Goal: Information Seeking & Learning: Learn about a topic

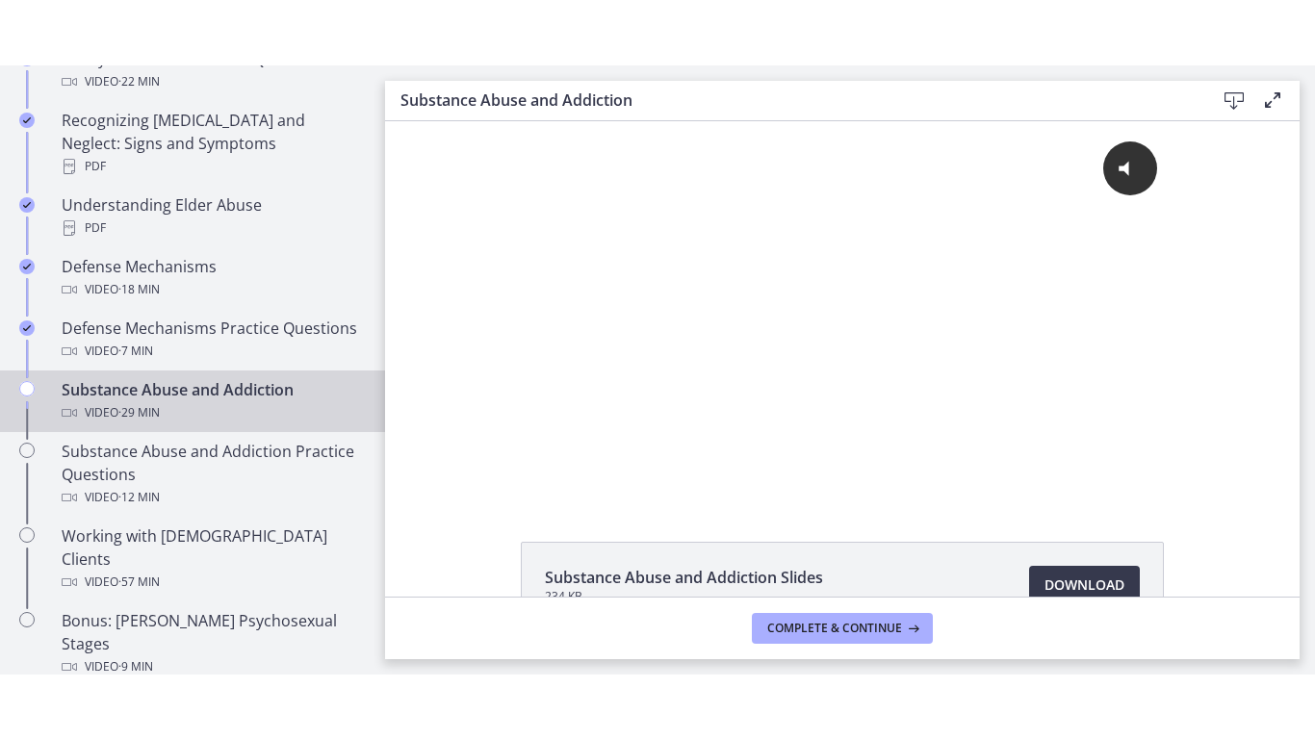
scroll to position [1025, 0]
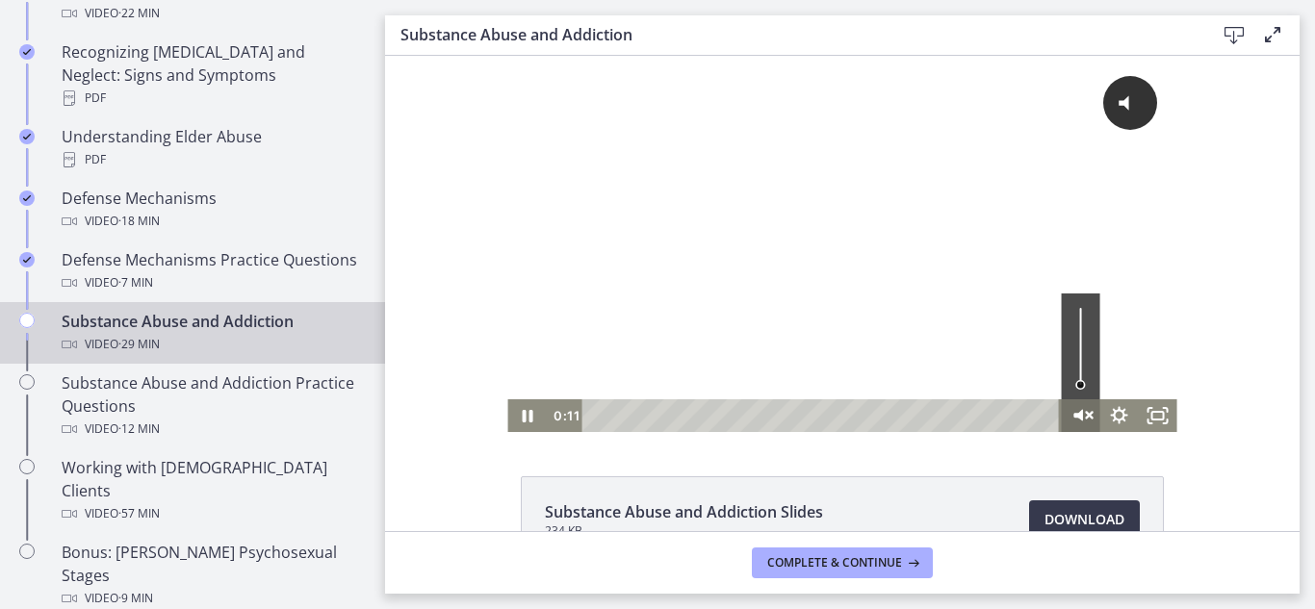
click at [1085, 404] on icon "Unmute" at bounding box center [1081, 415] width 46 height 39
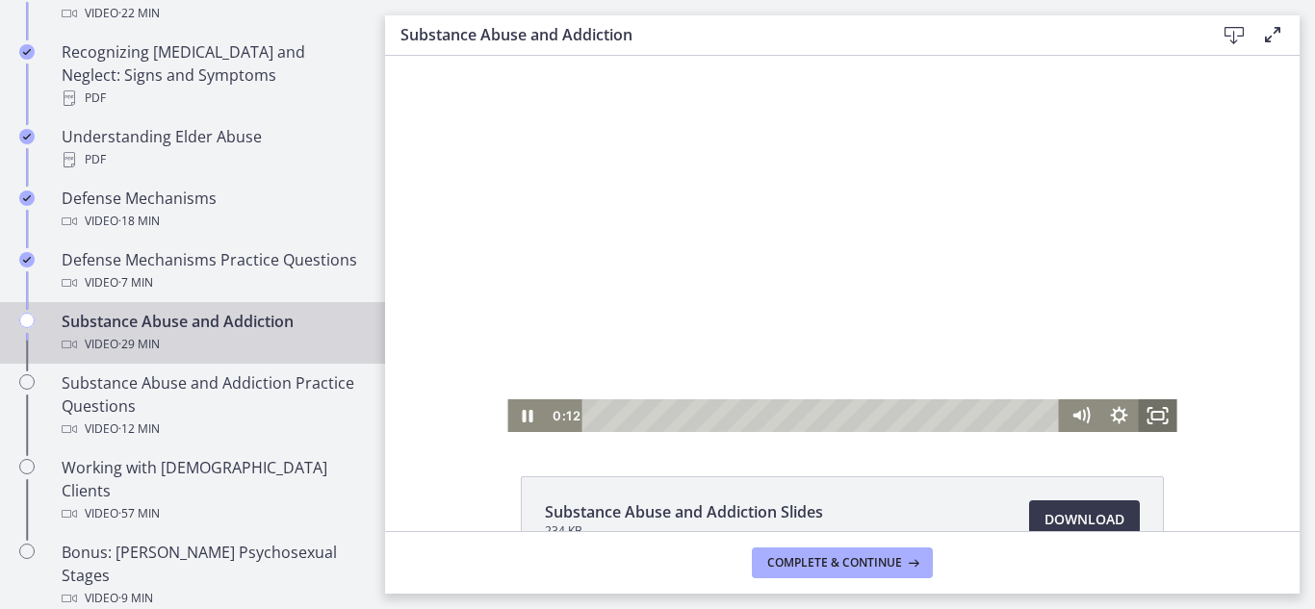
click at [1155, 415] on icon "Fullscreen" at bounding box center [1157, 415] width 38 height 33
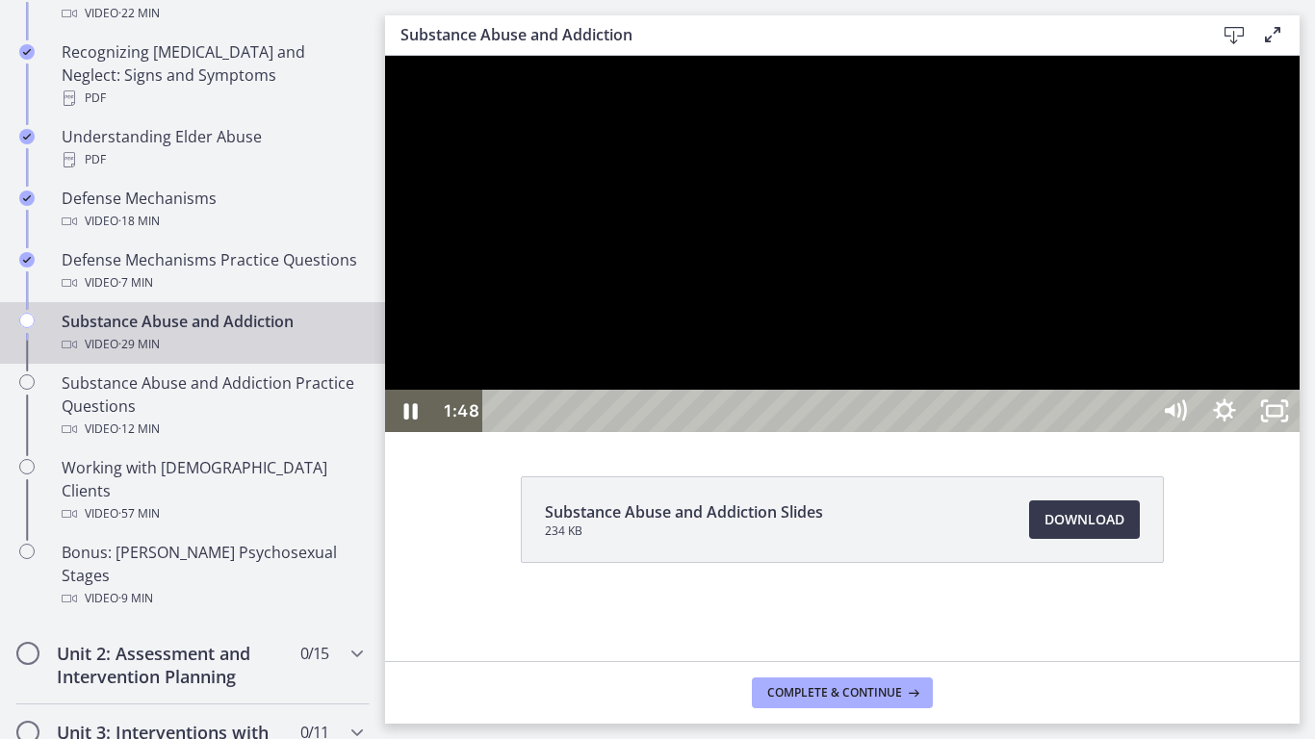
click at [883, 432] on div at bounding box center [842, 244] width 914 height 376
click at [829, 376] on div at bounding box center [842, 244] width 914 height 376
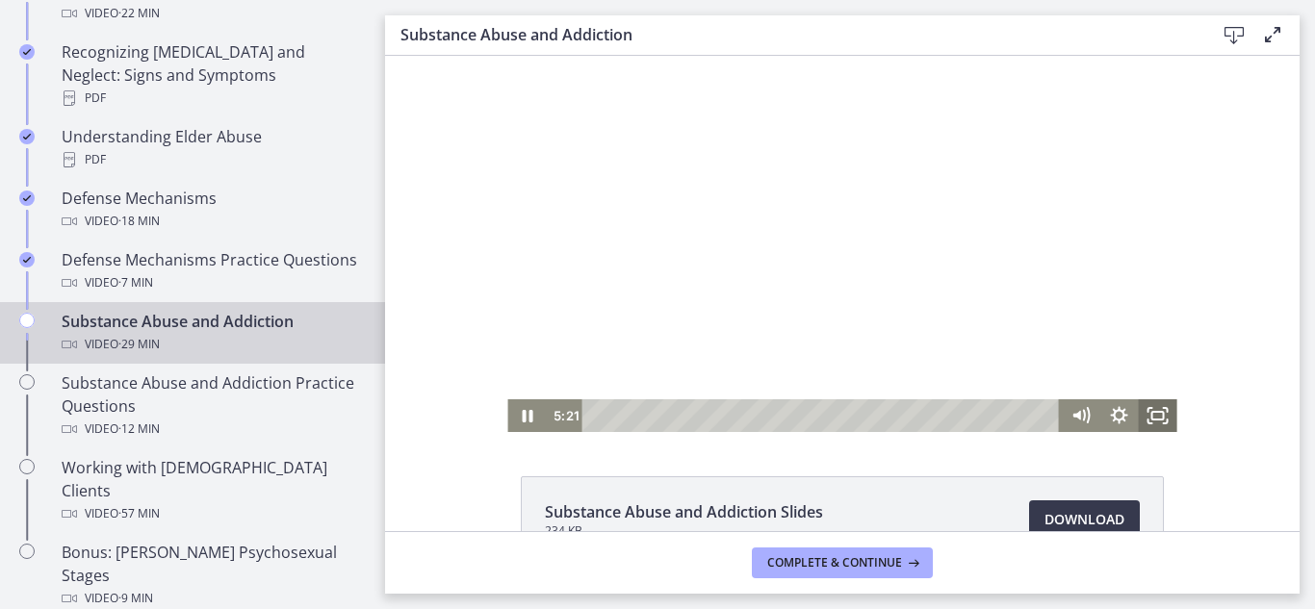
click at [1154, 418] on icon "Fullscreen" at bounding box center [1157, 415] width 38 height 33
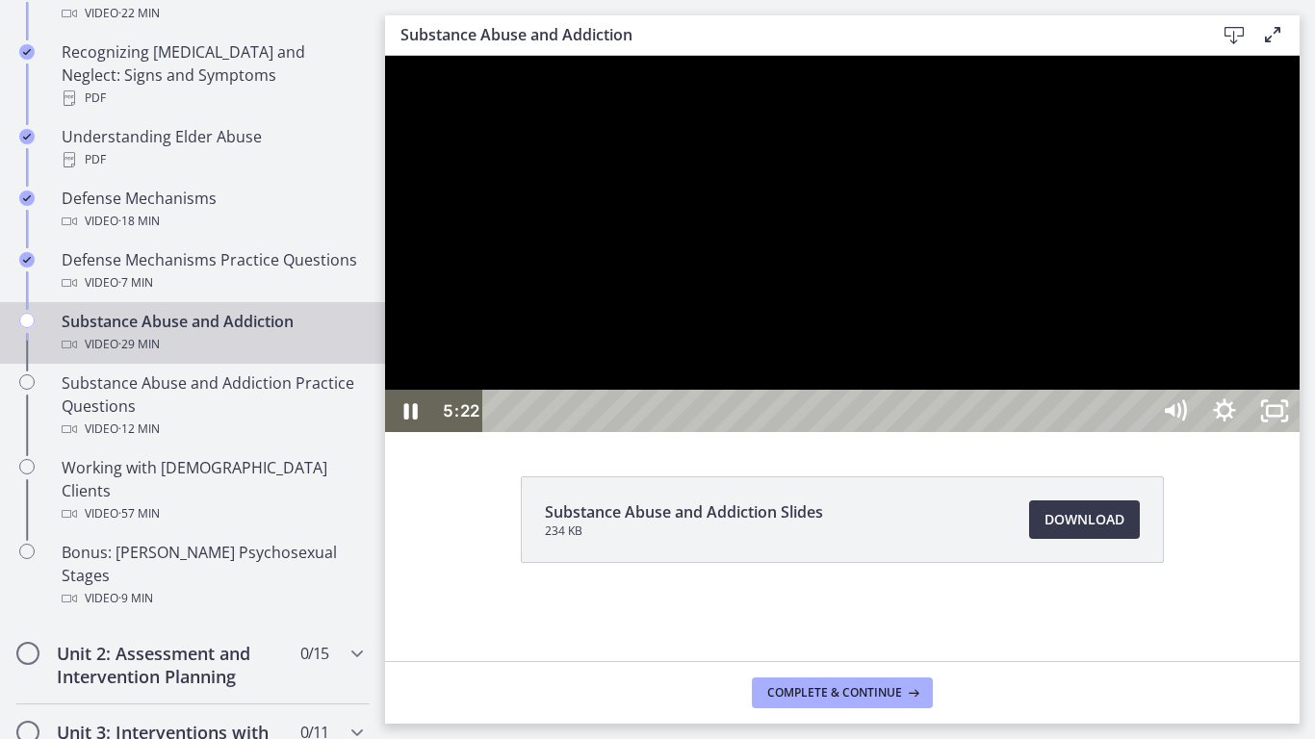
click at [1157, 213] on div at bounding box center [842, 244] width 914 height 376
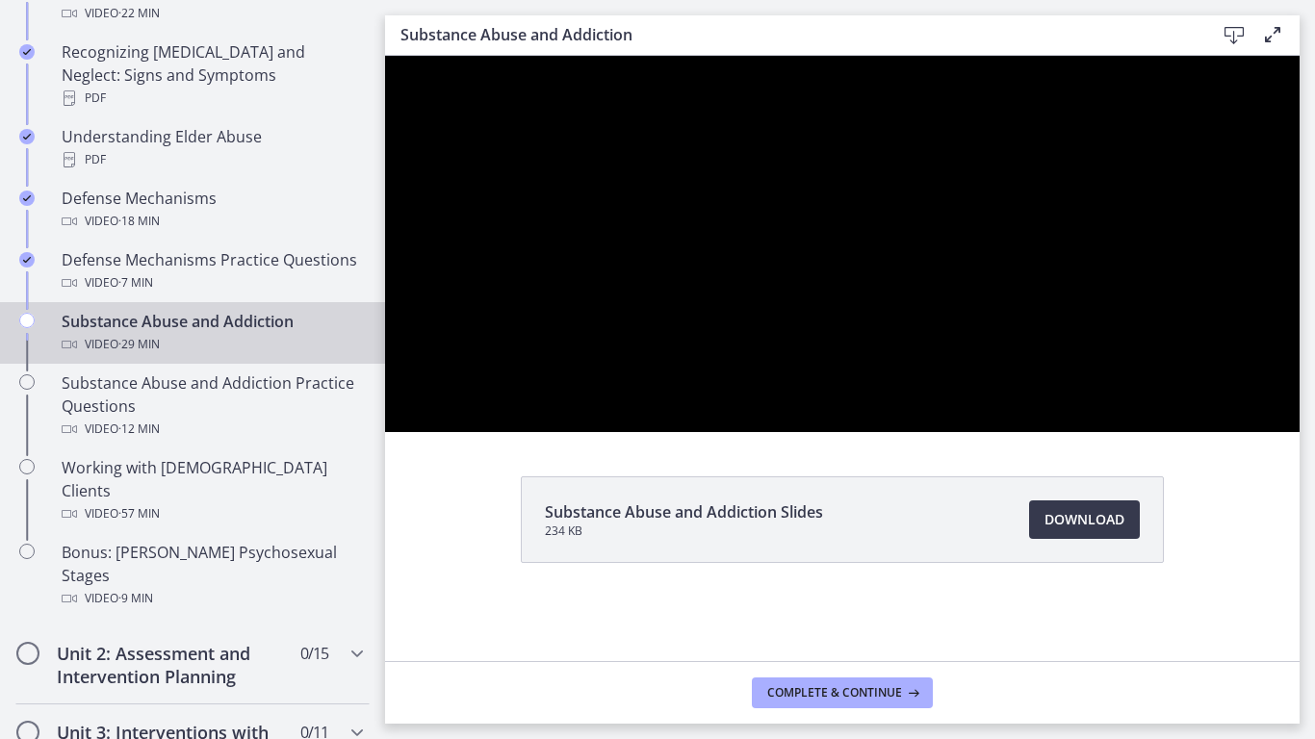
click at [794, 432] on div at bounding box center [842, 244] width 914 height 376
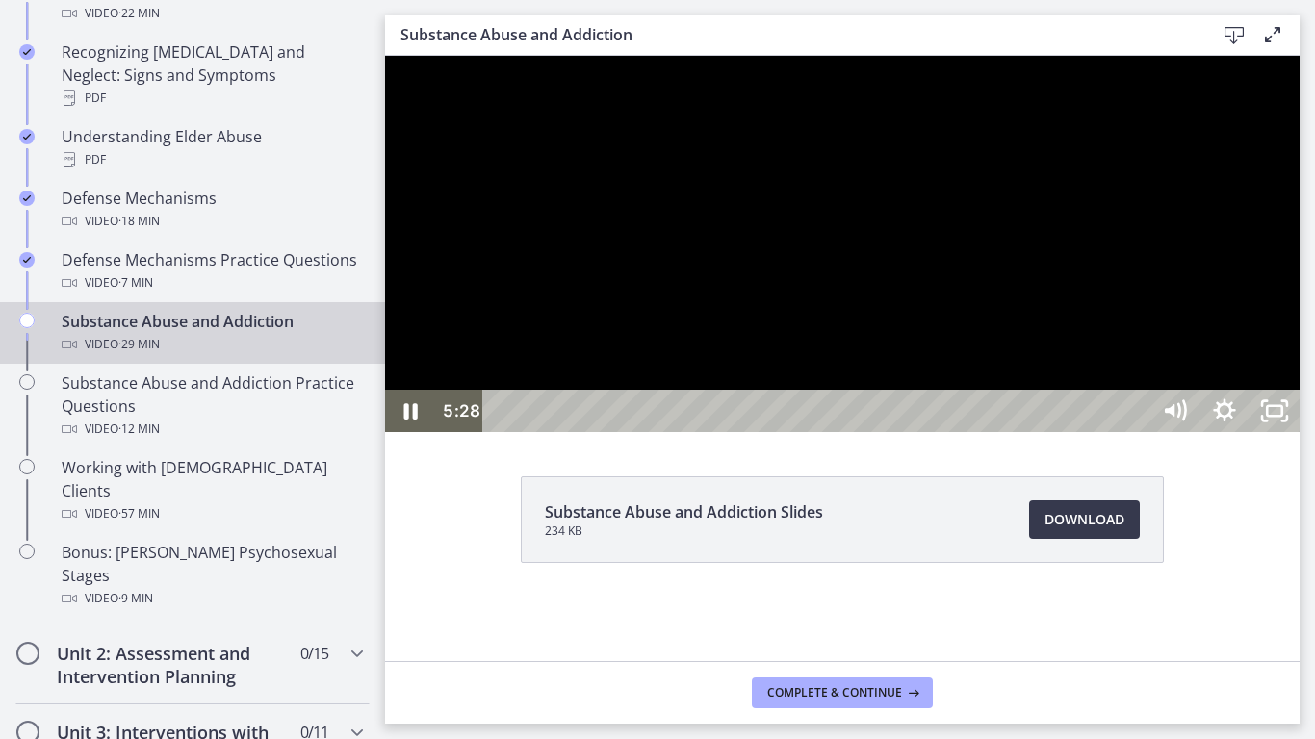
click at [677, 432] on div at bounding box center [842, 244] width 914 height 376
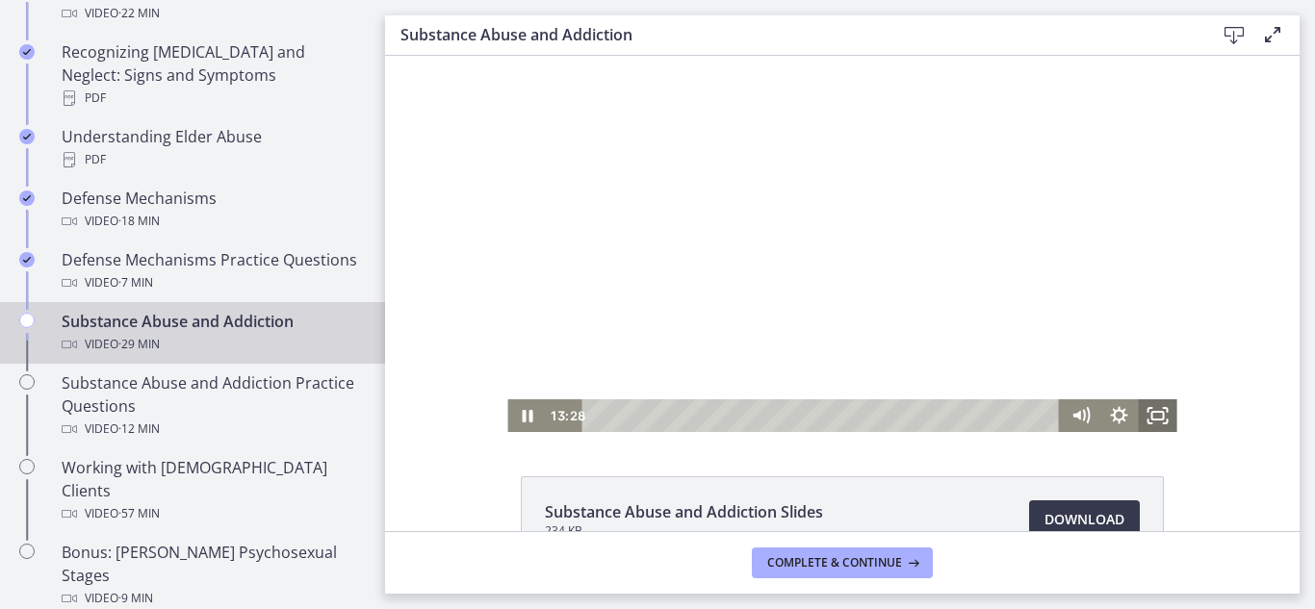
click at [1166, 413] on icon "Fullscreen" at bounding box center [1157, 415] width 38 height 33
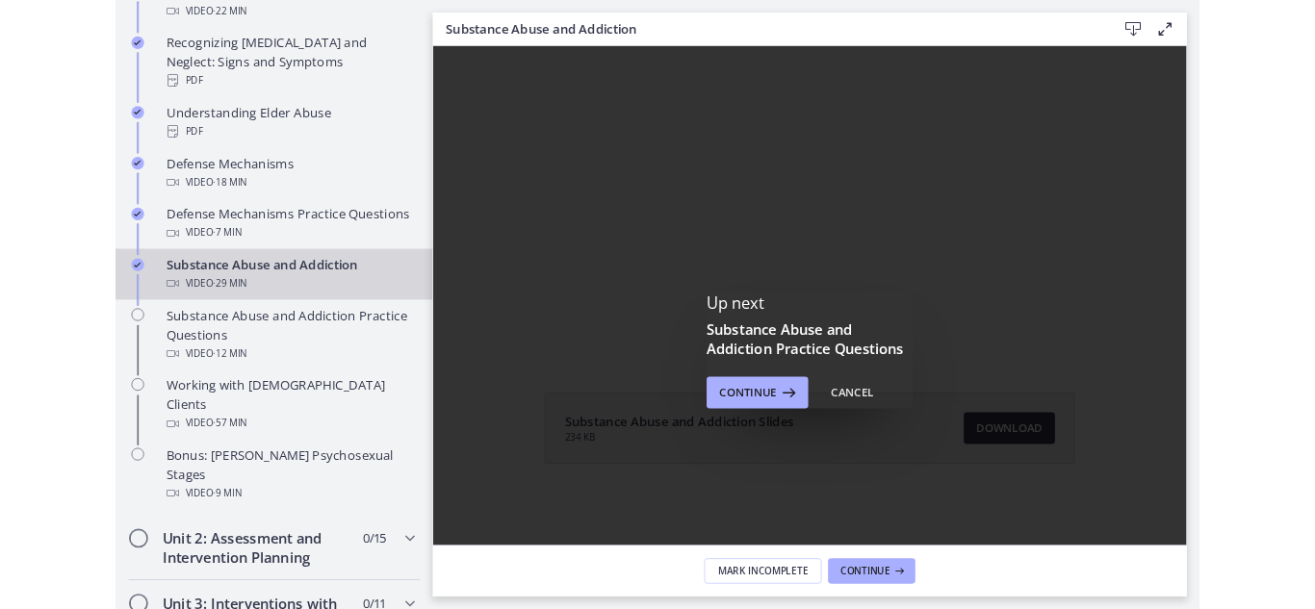
scroll to position [0, 0]
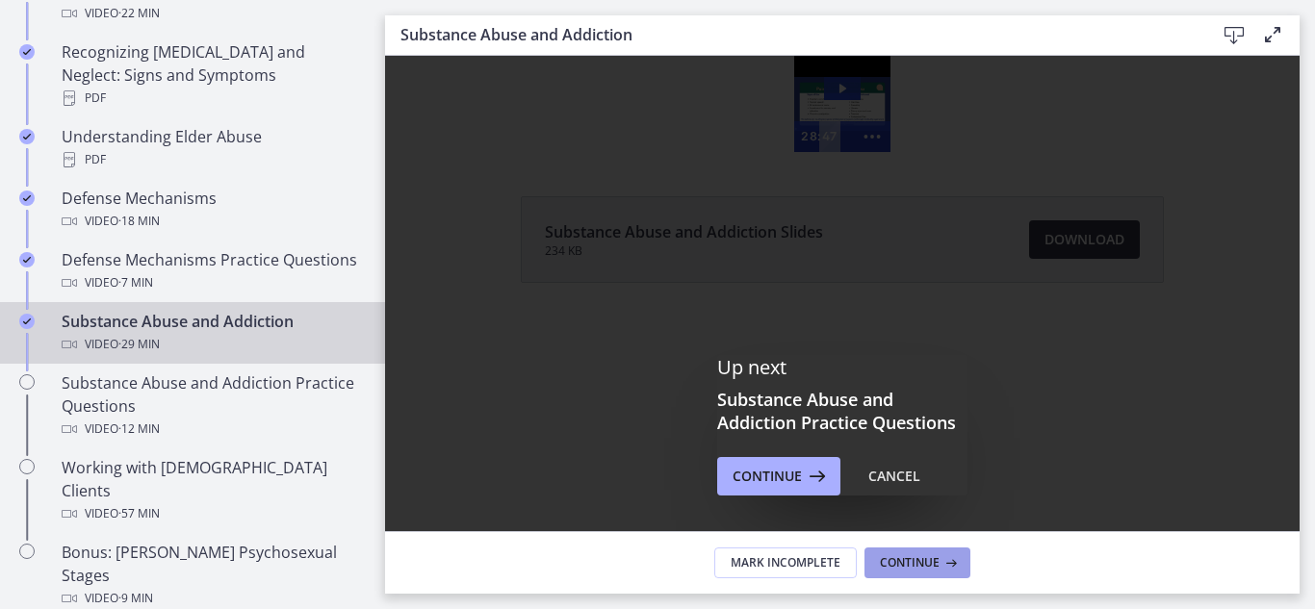
click at [917, 569] on span "Continue" at bounding box center [910, 562] width 60 height 15
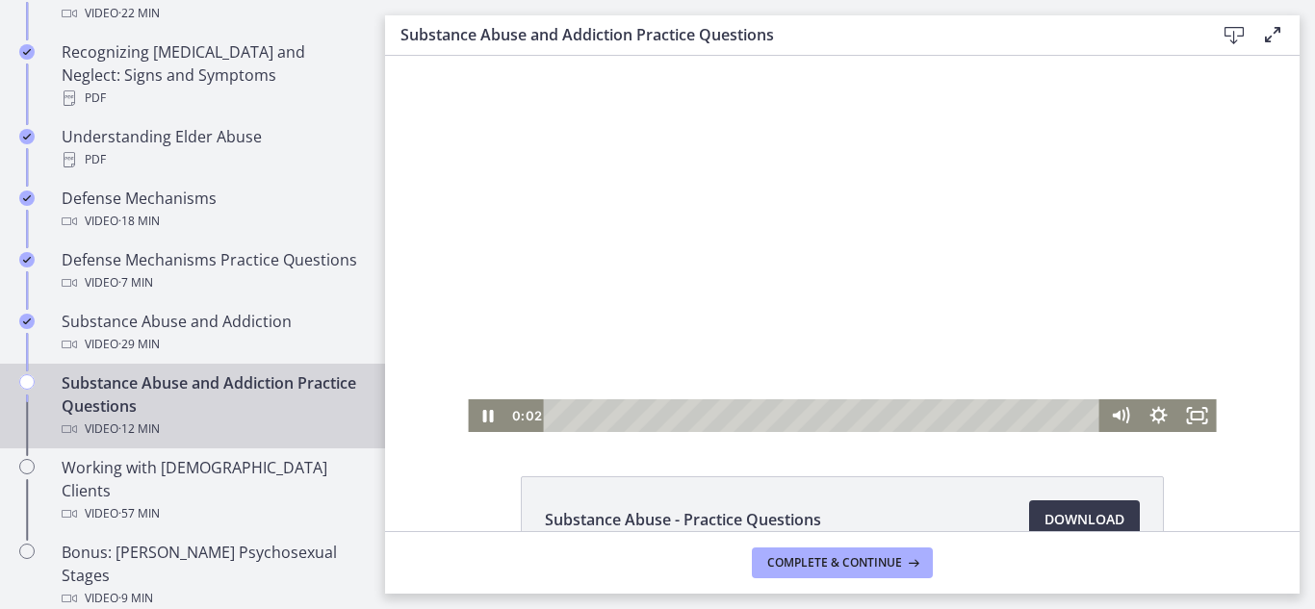
click at [846, 286] on div at bounding box center [842, 244] width 748 height 376
click at [1183, 415] on icon "Fullscreen" at bounding box center [1197, 415] width 38 height 33
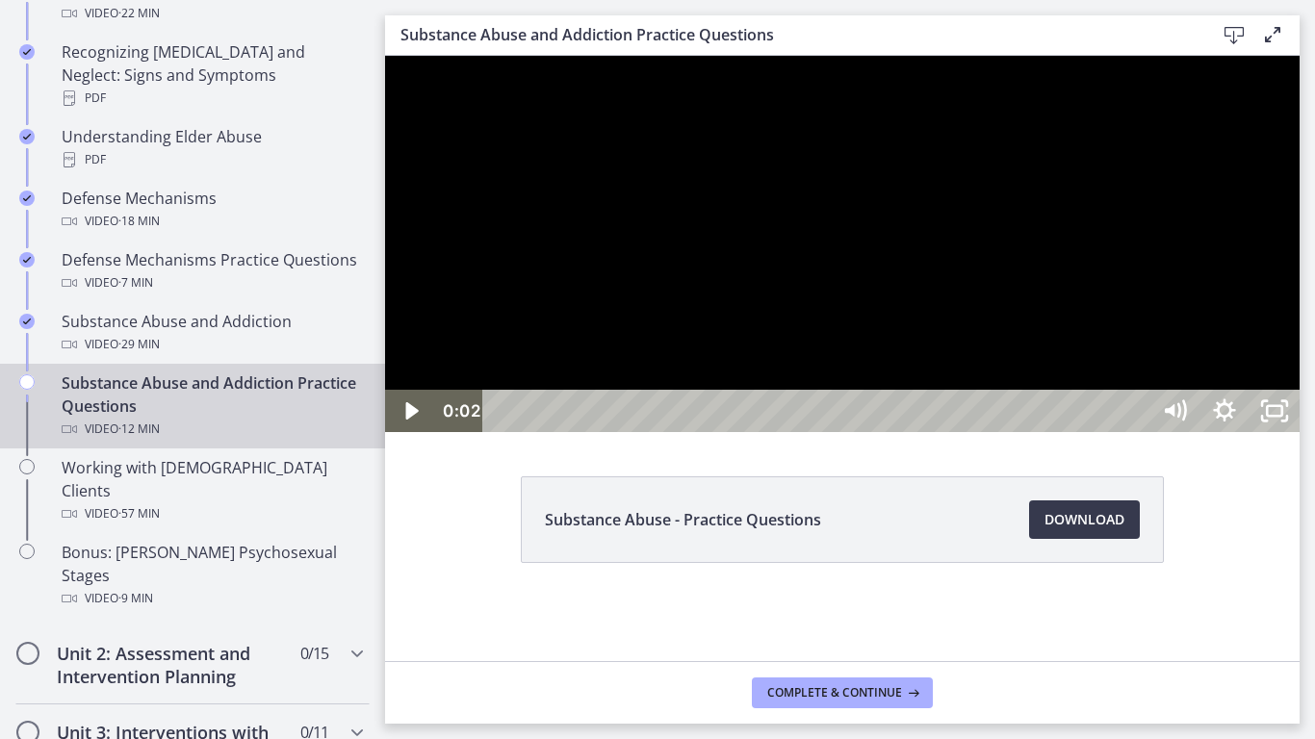
click at [820, 432] on div at bounding box center [842, 244] width 914 height 376
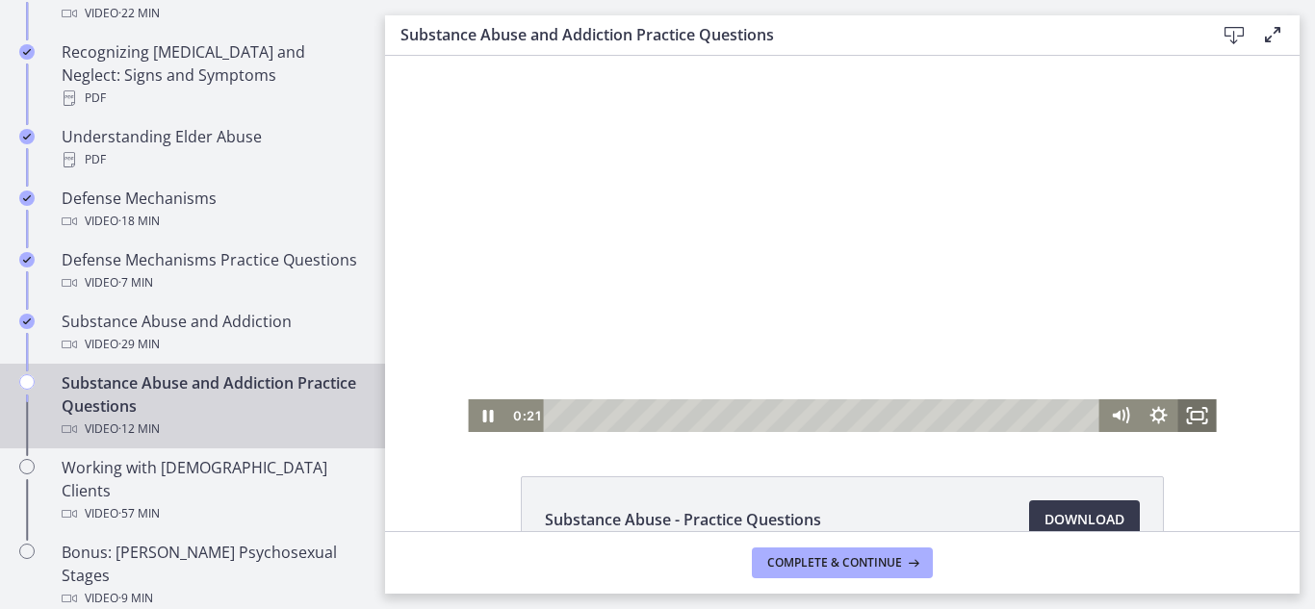
click at [1188, 412] on icon "Fullscreen" at bounding box center [1190, 410] width 4 height 4
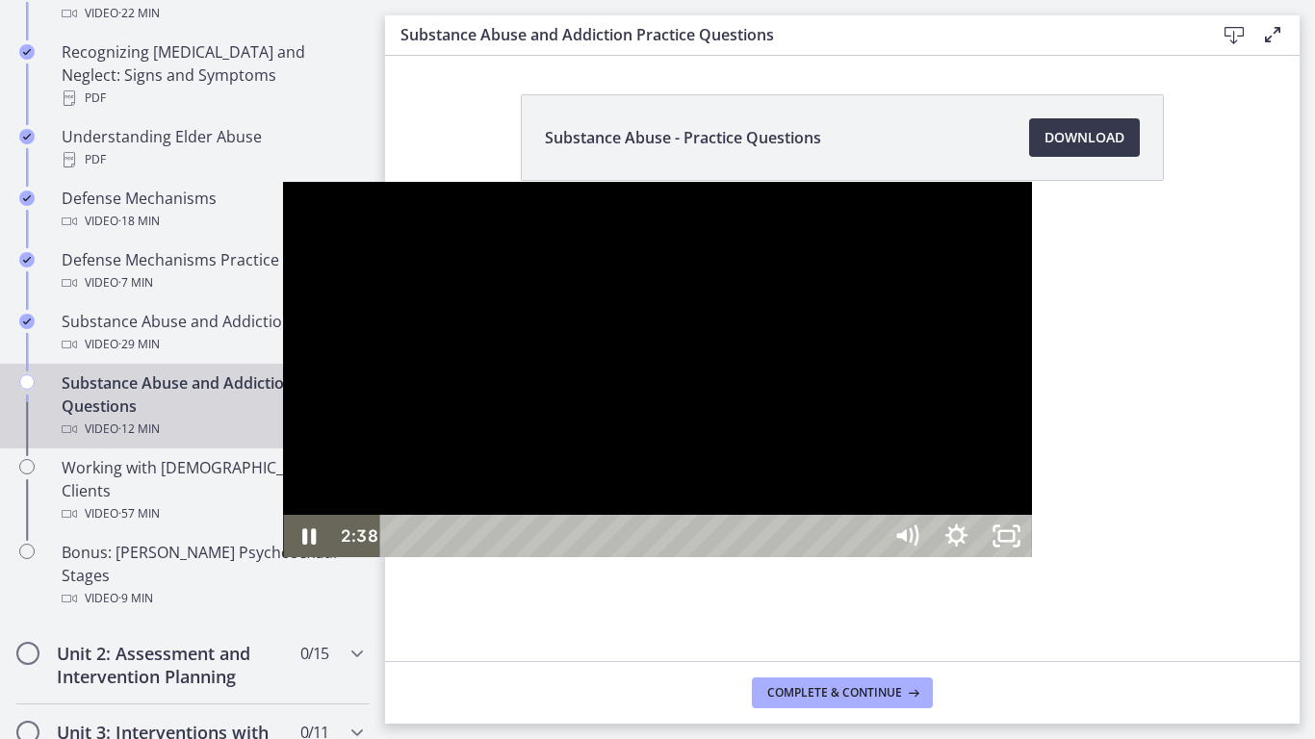
click at [919, 520] on div at bounding box center [657, 370] width 748 height 376
click at [283, 182] on button "Play Video: cbe21fpt4o1cl02sibo0.mp4" at bounding box center [283, 182] width 1 height 1
click at [663, 424] on div at bounding box center [657, 370] width 748 height 376
click at [667, 422] on div at bounding box center [657, 370] width 748 height 376
click at [283, 338] on div at bounding box center [657, 370] width 748 height 376
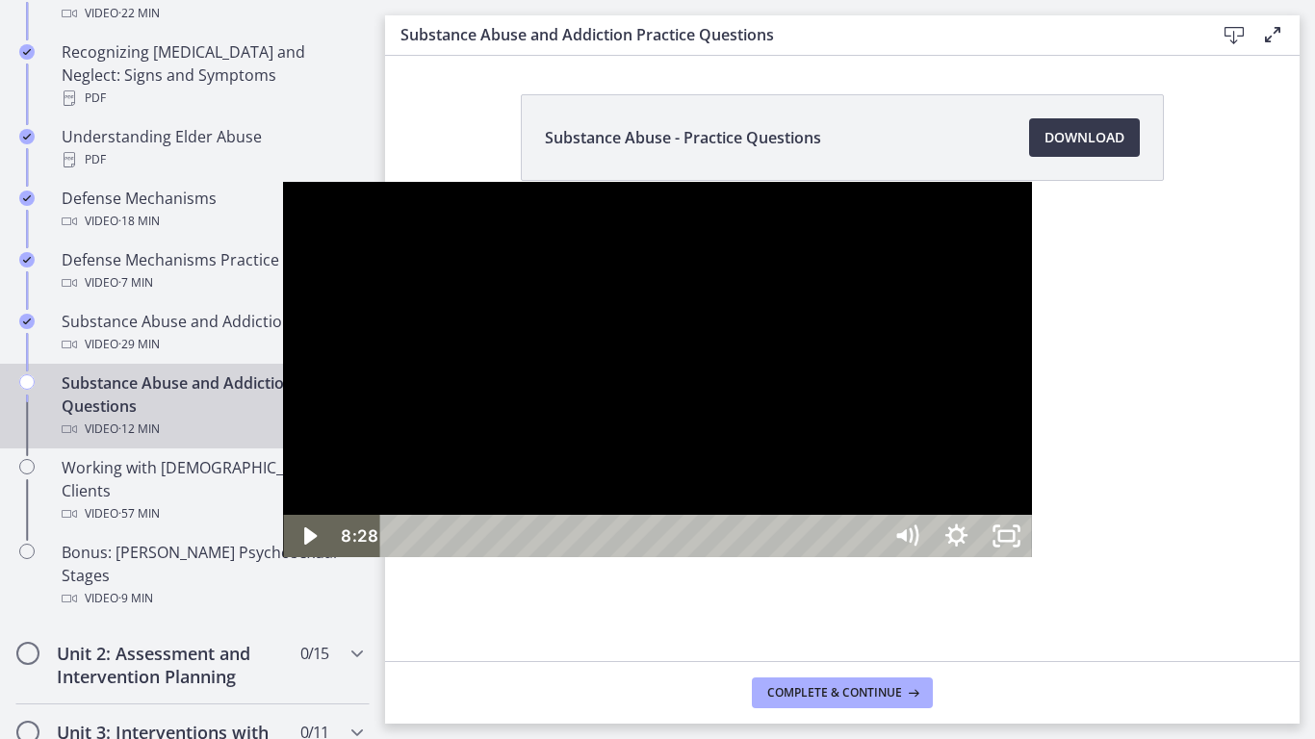
click at [283, 338] on div at bounding box center [657, 370] width 748 height 376
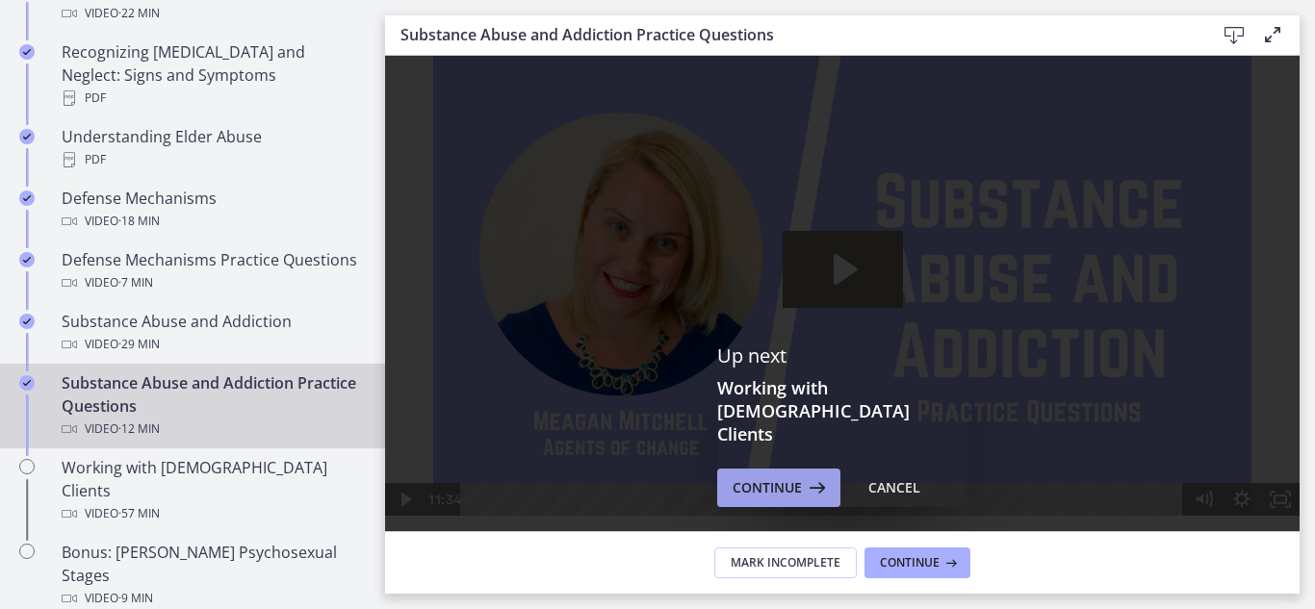
click at [786, 476] on span "Continue" at bounding box center [766, 487] width 69 height 23
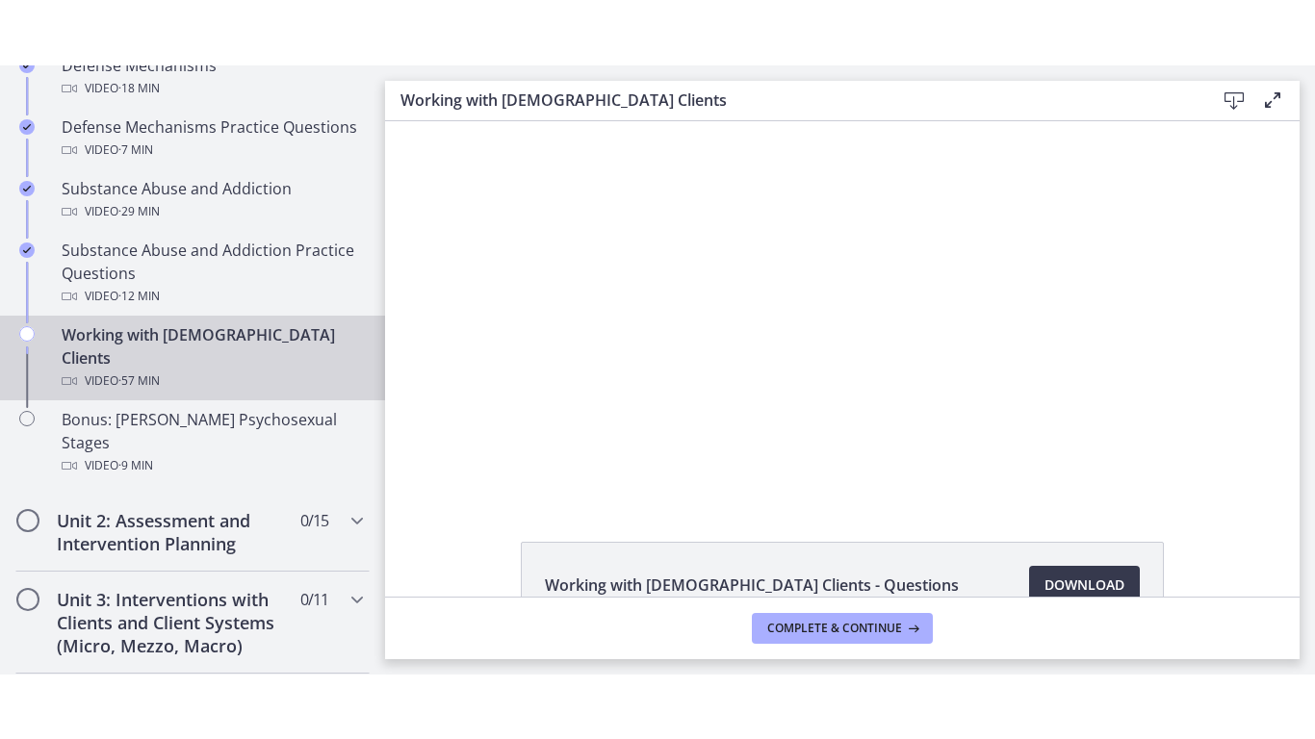
scroll to position [1228, 0]
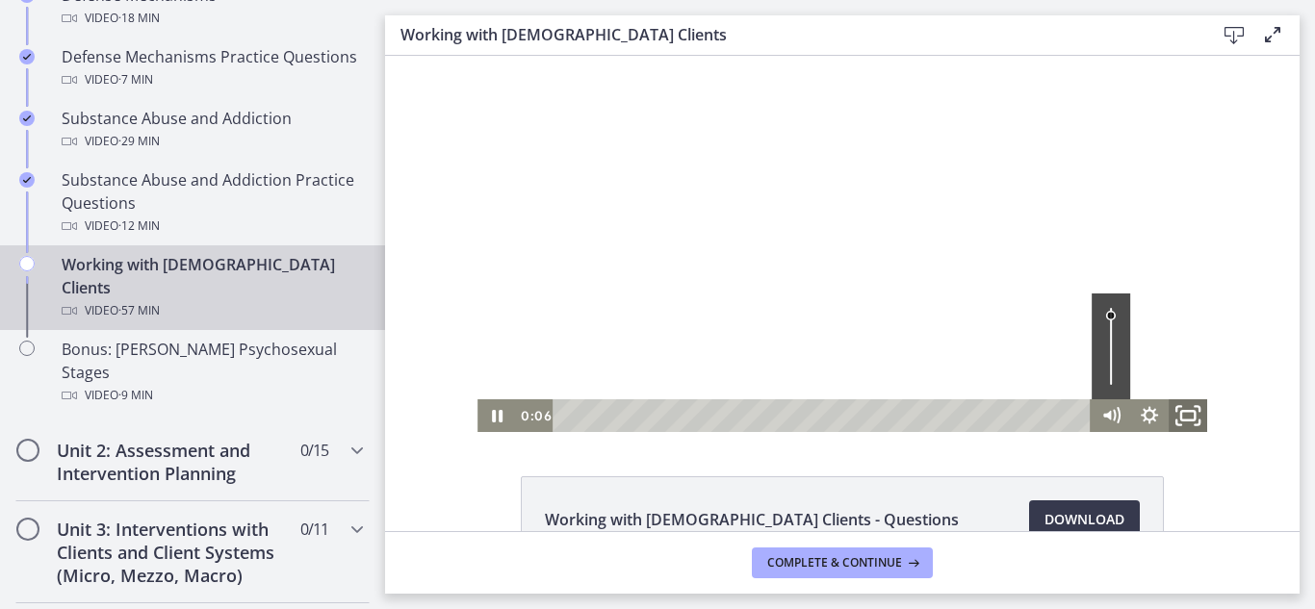
click at [1185, 418] on icon "Fullscreen" at bounding box center [1187, 415] width 46 height 39
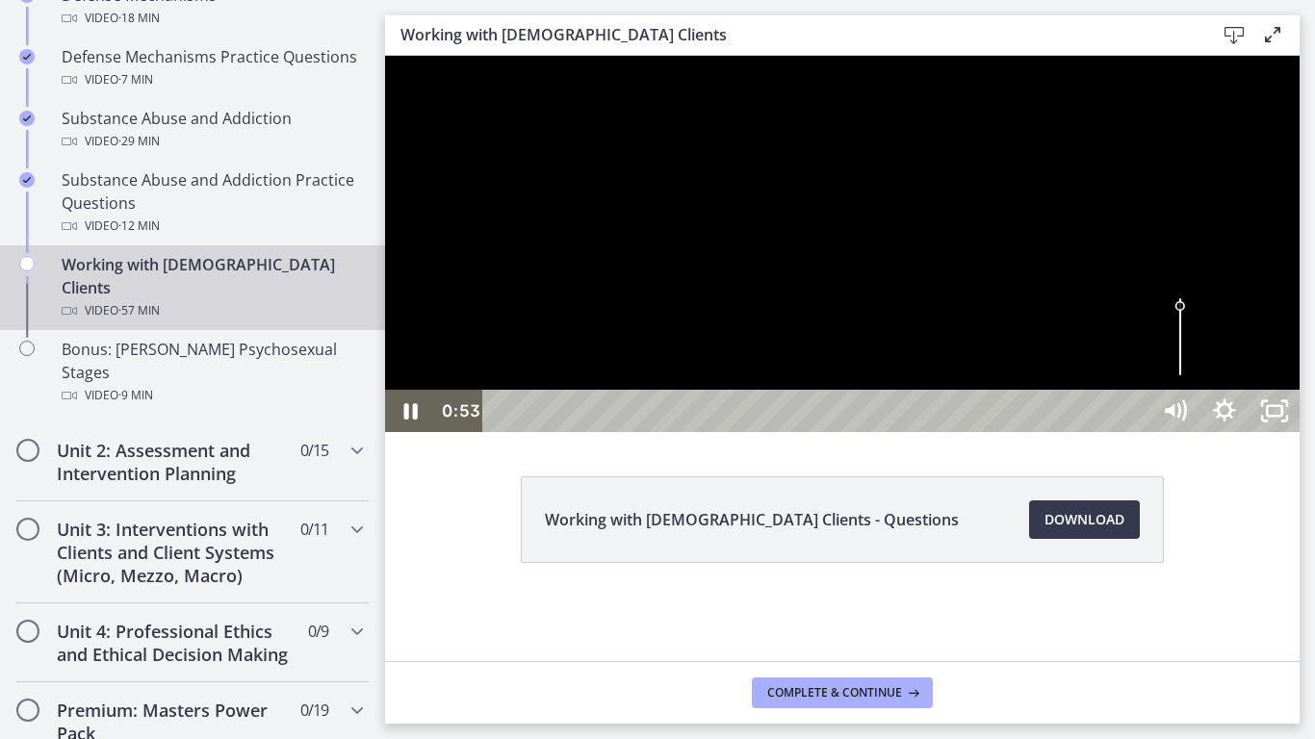
click at [778, 432] on div at bounding box center [842, 244] width 914 height 376
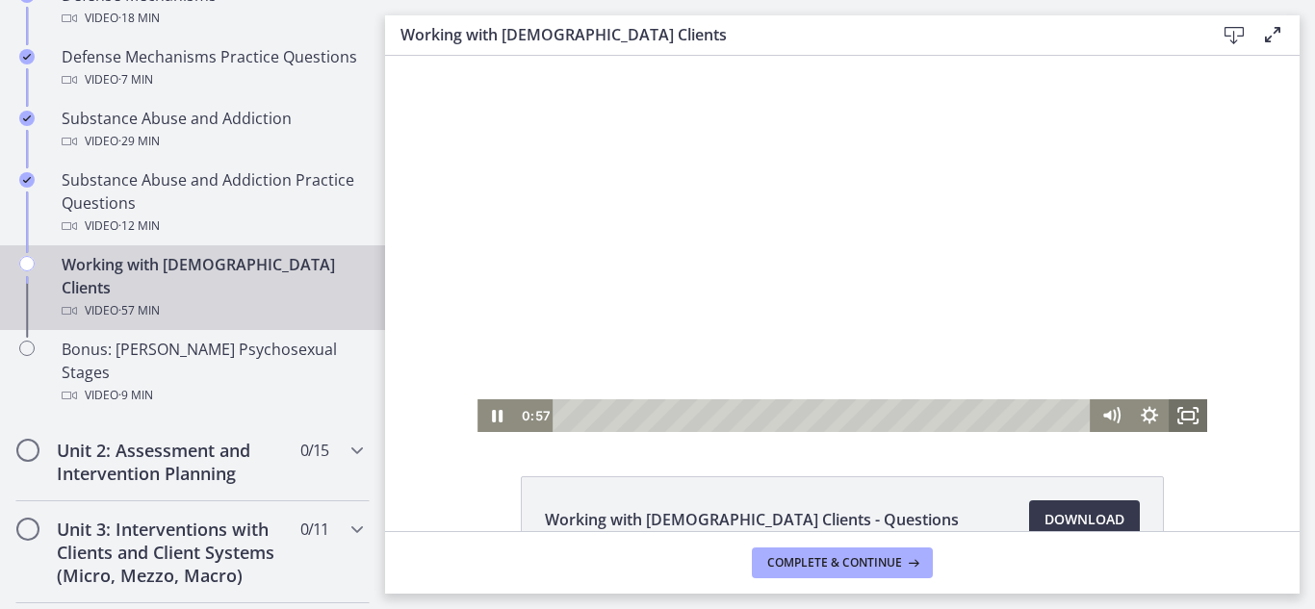
click at [1188, 422] on icon "Fullscreen" at bounding box center [1187, 415] width 38 height 33
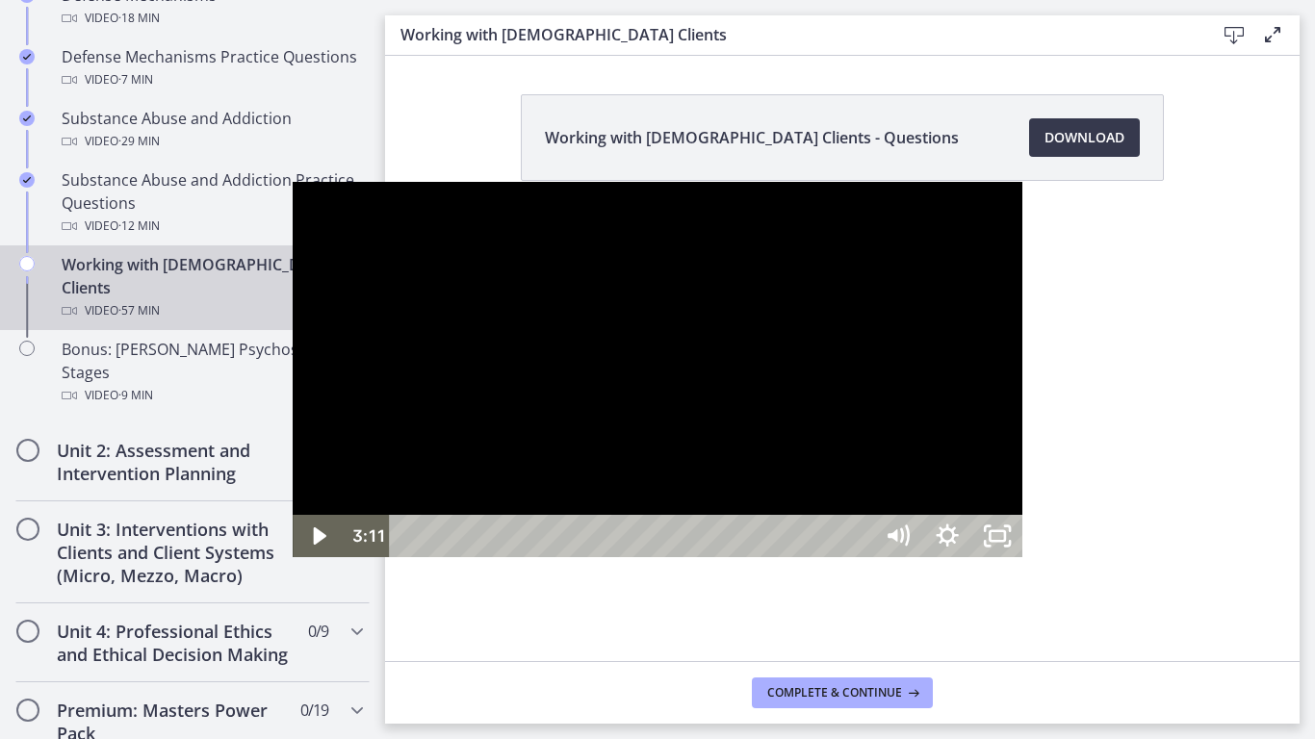
click at [694, 292] on div at bounding box center [657, 370] width 729 height 376
click at [841, 394] on div at bounding box center [657, 370] width 729 height 376
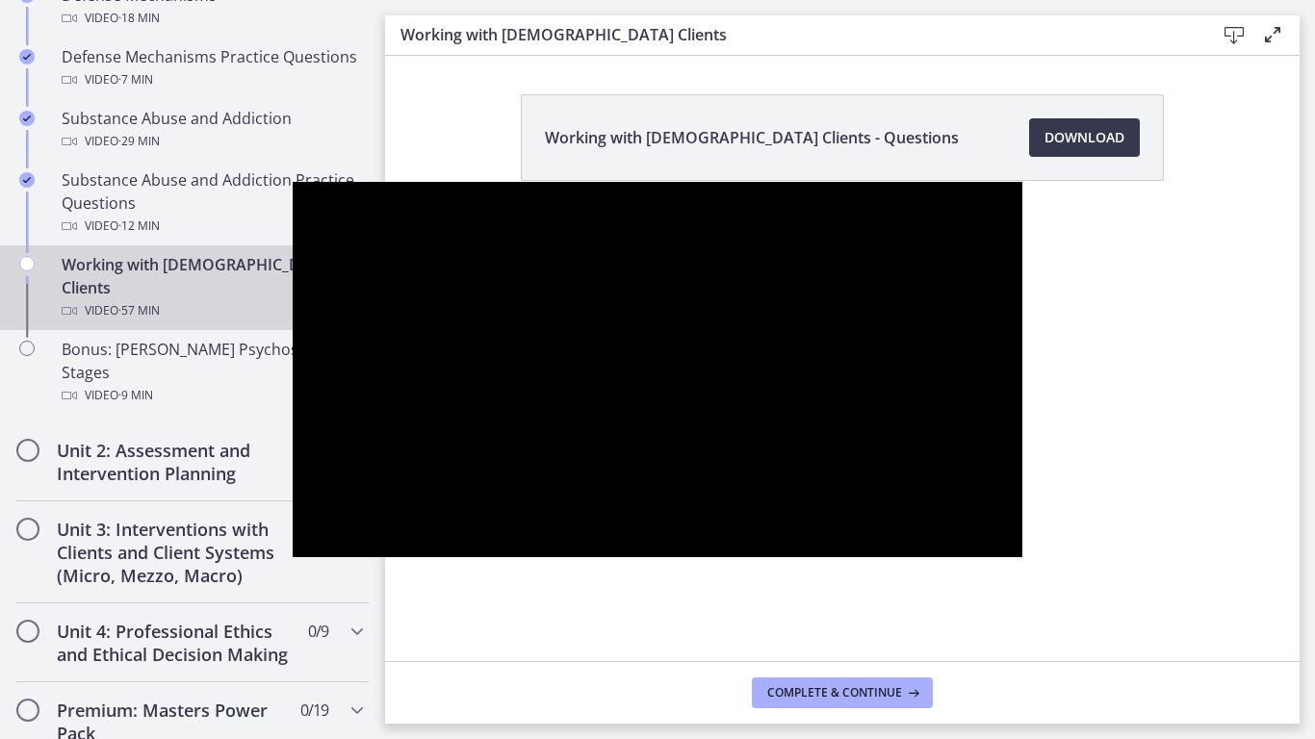
click at [293, 182] on button "Play Video: cmhf48khnk6s72tglic0.mp4" at bounding box center [293, 182] width 1 height 1
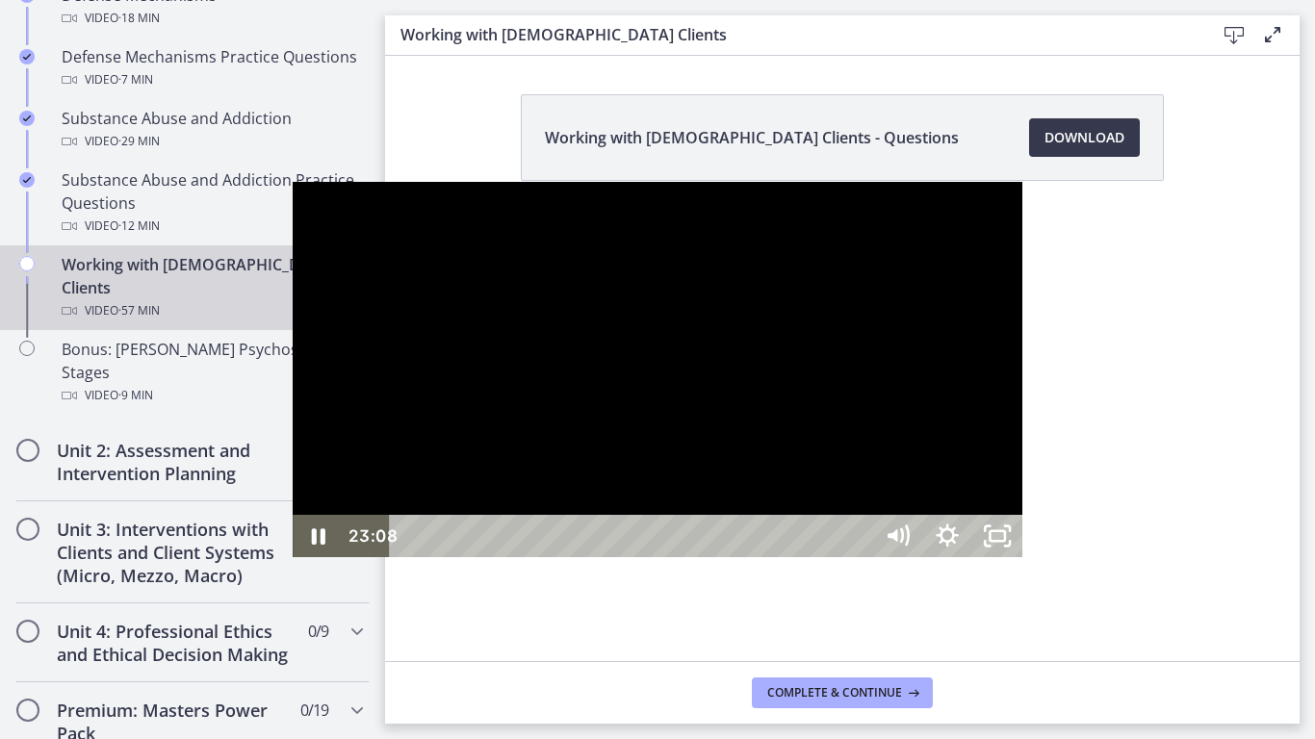
click at [709, 282] on div at bounding box center [657, 370] width 729 height 376
click at [432, 414] on div at bounding box center [657, 370] width 729 height 376
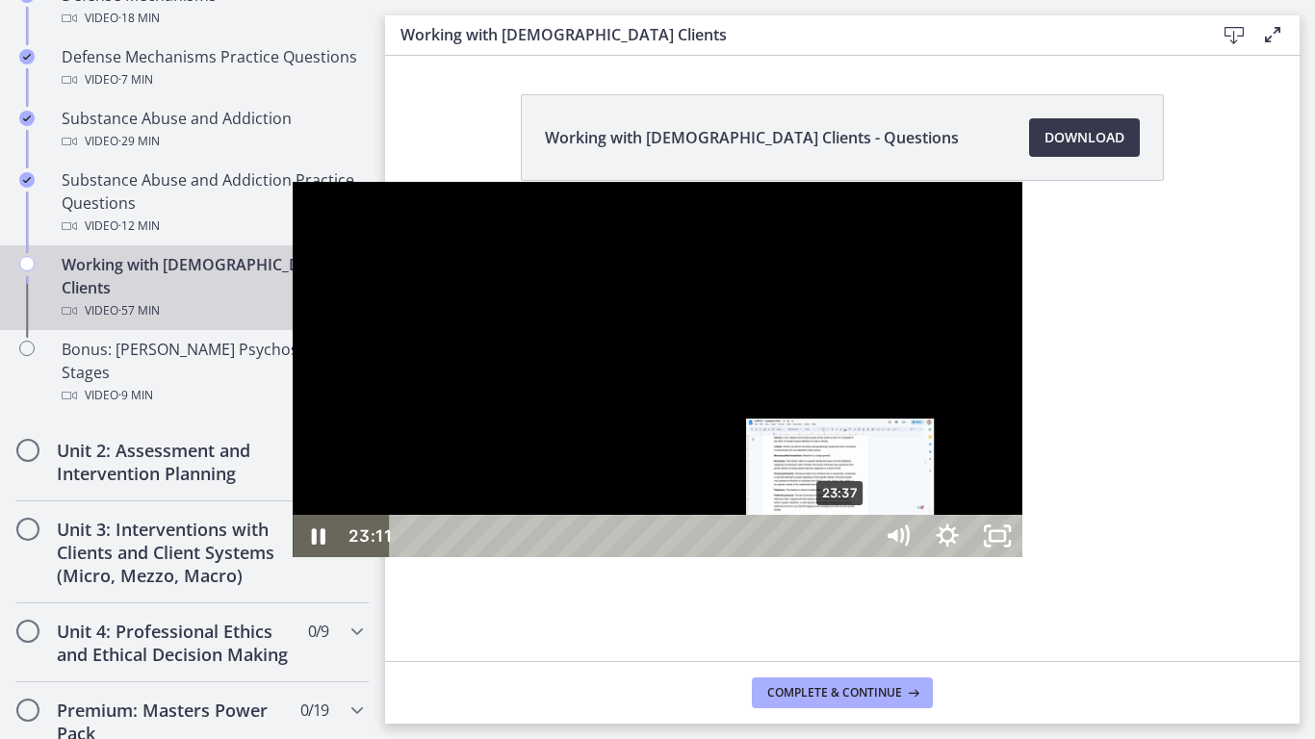
click at [549, 557] on div "23:37" at bounding box center [633, 536] width 452 height 42
click at [838, 544] on div "Playbar" at bounding box center [845, 536] width 14 height 14
click at [568, 557] on div "24:37" at bounding box center [633, 536] width 452 height 42
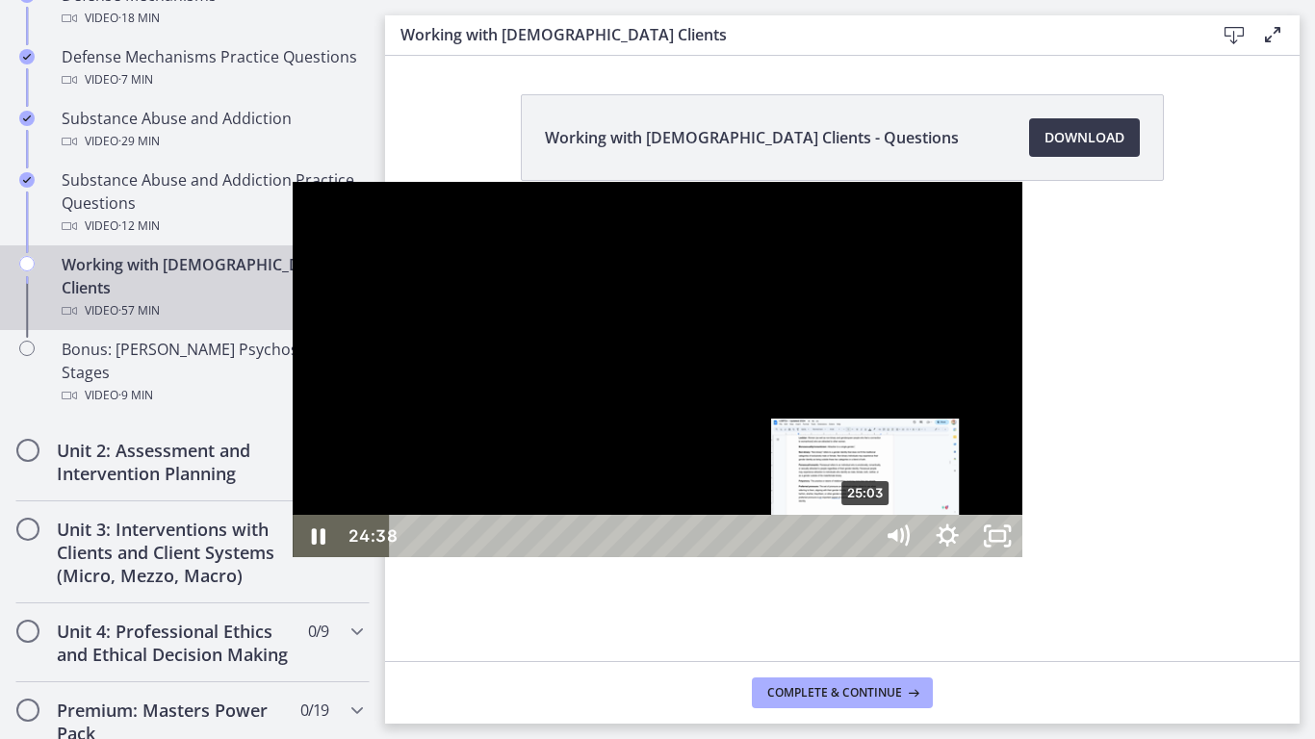
click at [575, 557] on div "25:03" at bounding box center [633, 536] width 452 height 42
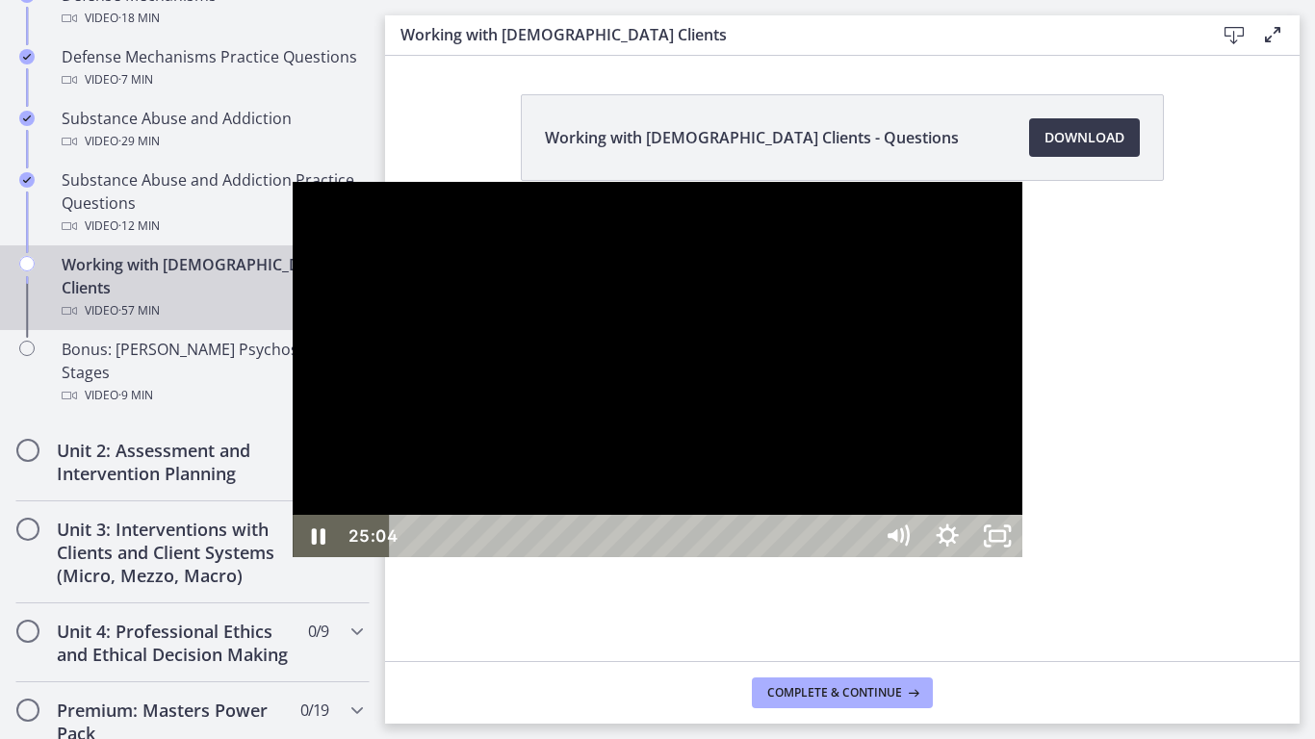
click at [599, 558] on div at bounding box center [657, 370] width 729 height 376
click at [598, 558] on div at bounding box center [657, 370] width 729 height 376
click at [537, 558] on div at bounding box center [657, 370] width 729 height 376
click at [659, 494] on div at bounding box center [657, 370] width 729 height 376
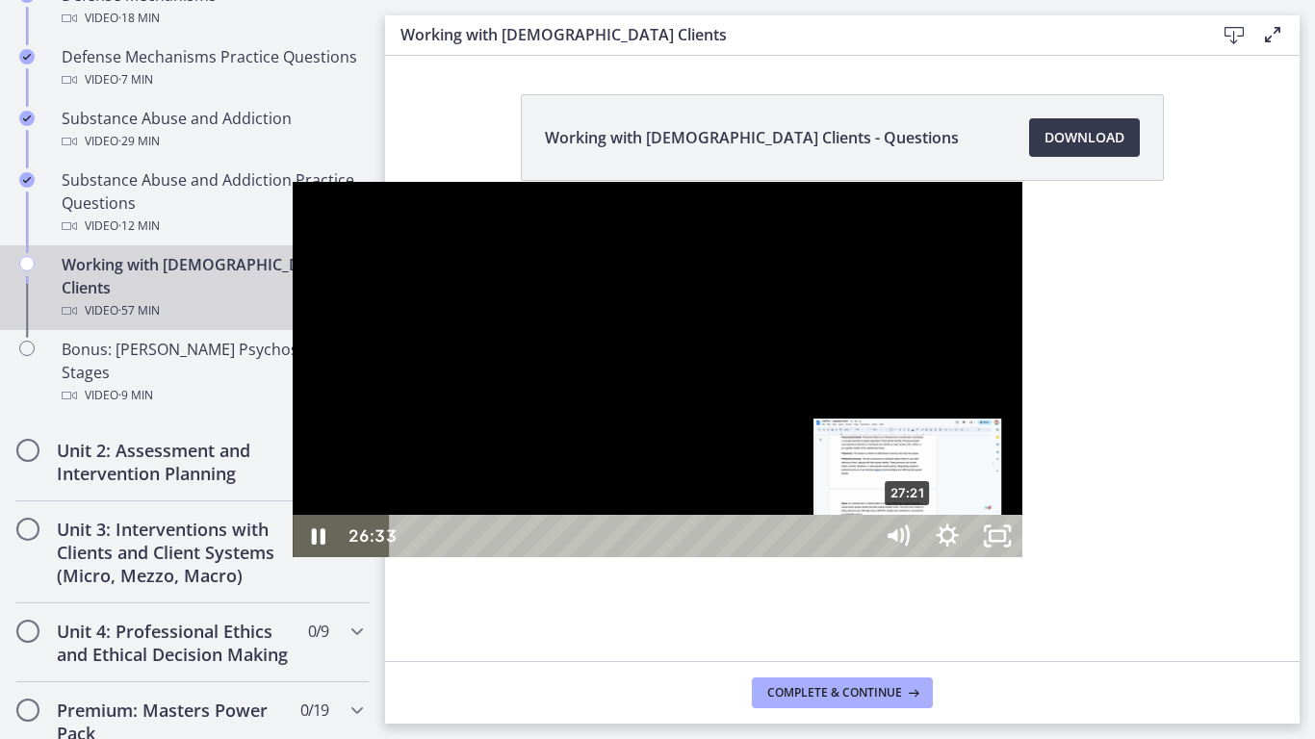
click at [618, 557] on div "27:21" at bounding box center [633, 536] width 452 height 42
click at [635, 557] on div "28:18" at bounding box center [633, 536] width 452 height 42
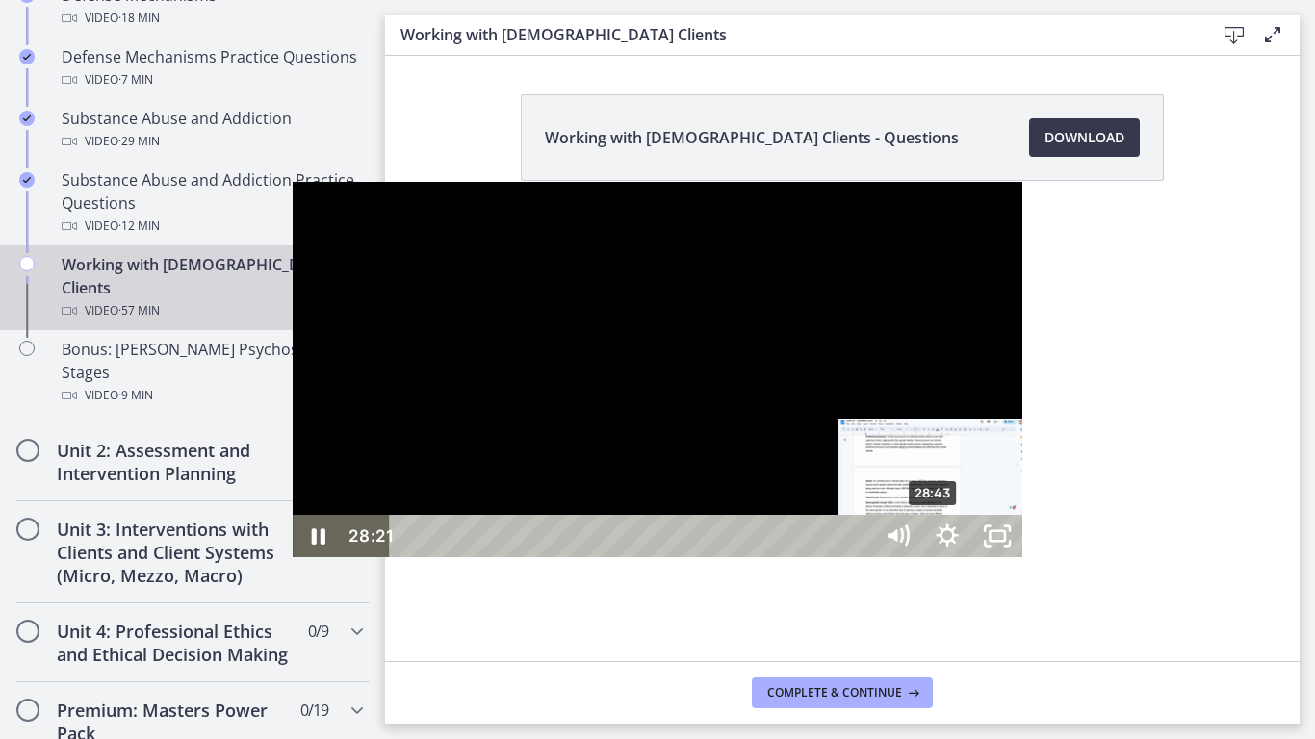
click at [643, 557] on div "28:43" at bounding box center [633, 536] width 452 height 42
click at [926, 544] on div "Playbar" at bounding box center [933, 536] width 14 height 14
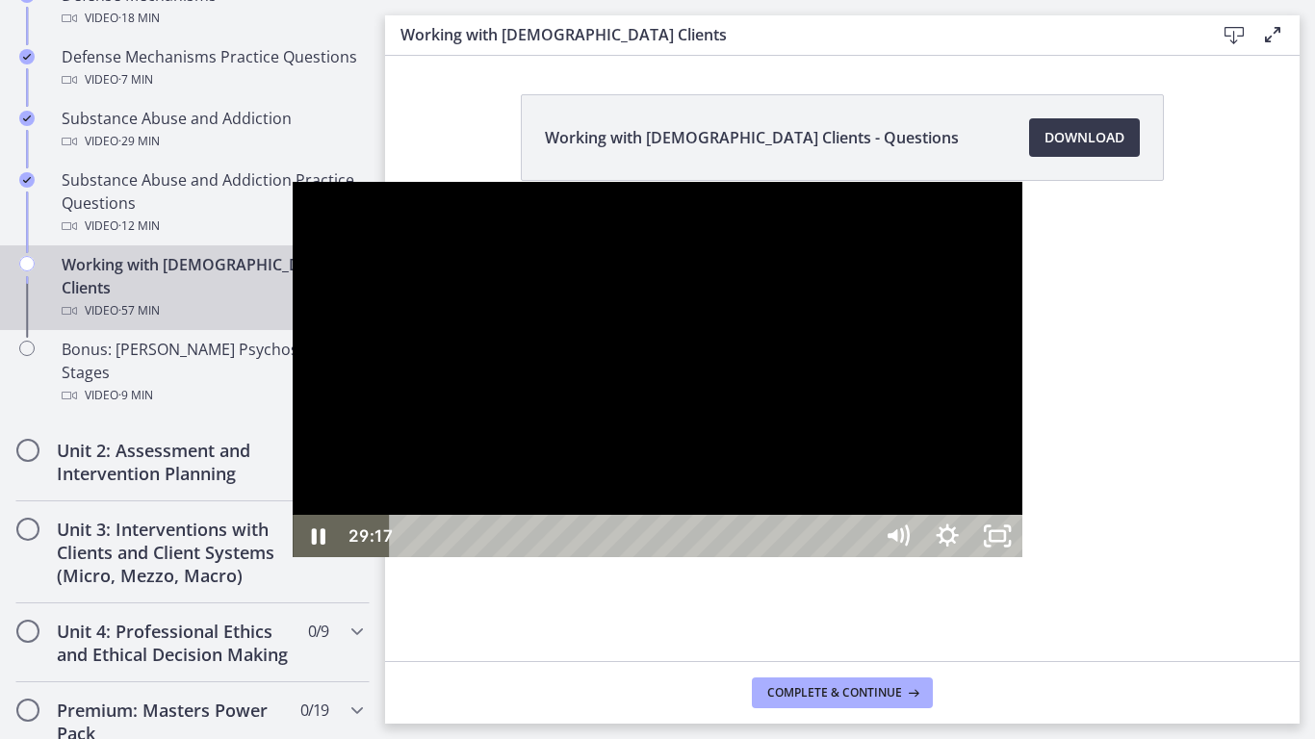
click at [575, 327] on div at bounding box center [657, 370] width 729 height 376
click at [524, 493] on div at bounding box center [657, 370] width 729 height 376
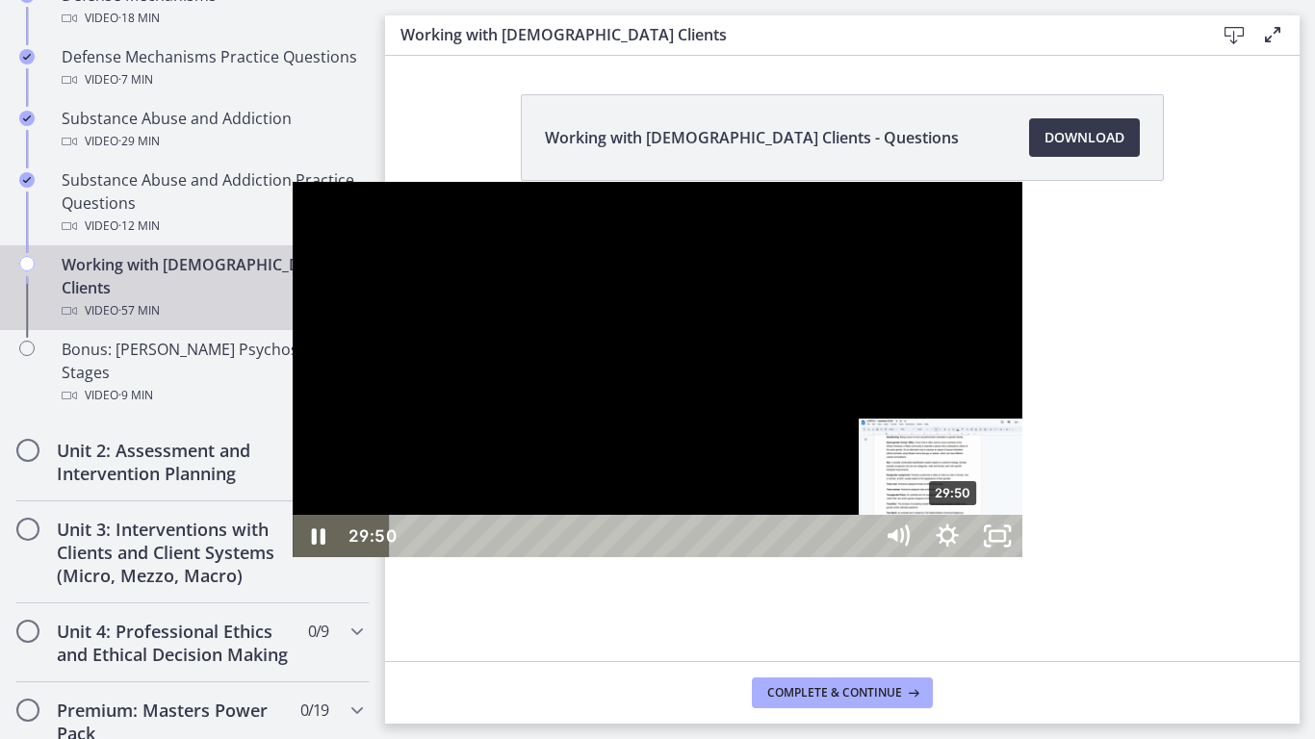
click at [663, 557] on div "29:50" at bounding box center [633, 536] width 452 height 42
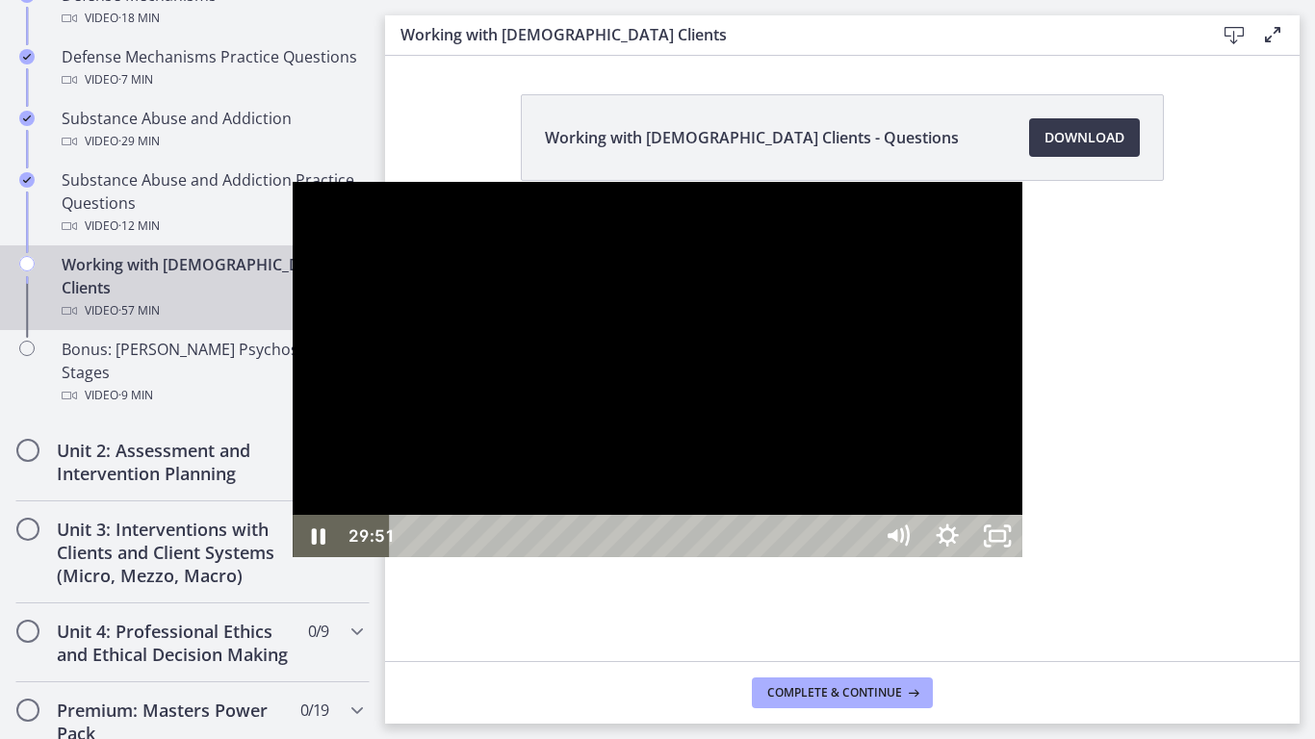
click at [697, 501] on div at bounding box center [657, 370] width 729 height 376
click at [570, 558] on div at bounding box center [657, 370] width 729 height 376
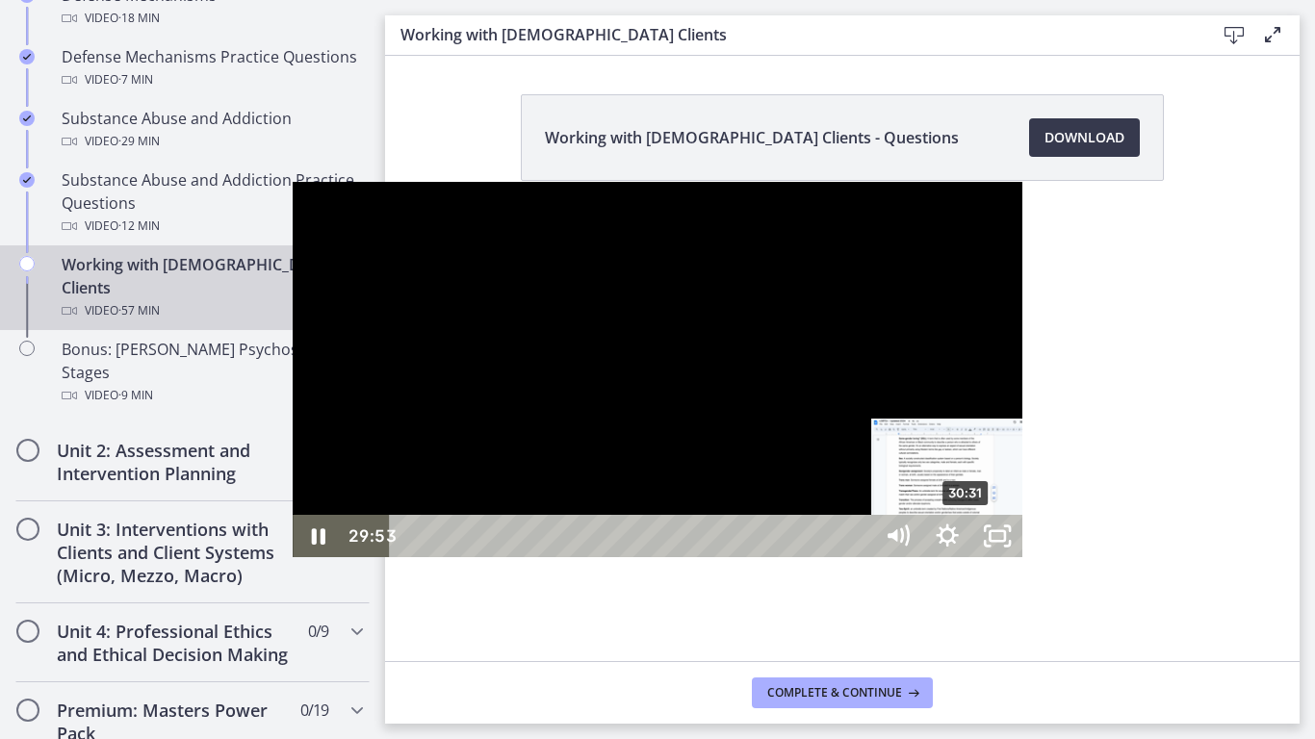
click at [676, 557] on div "30:31" at bounding box center [633, 536] width 452 height 42
click at [958, 544] on div "Playbar" at bounding box center [965, 536] width 14 height 14
click at [963, 544] on div "Playbar" at bounding box center [970, 536] width 14 height 14
click at [692, 557] on div "31:24" at bounding box center [633, 536] width 452 height 42
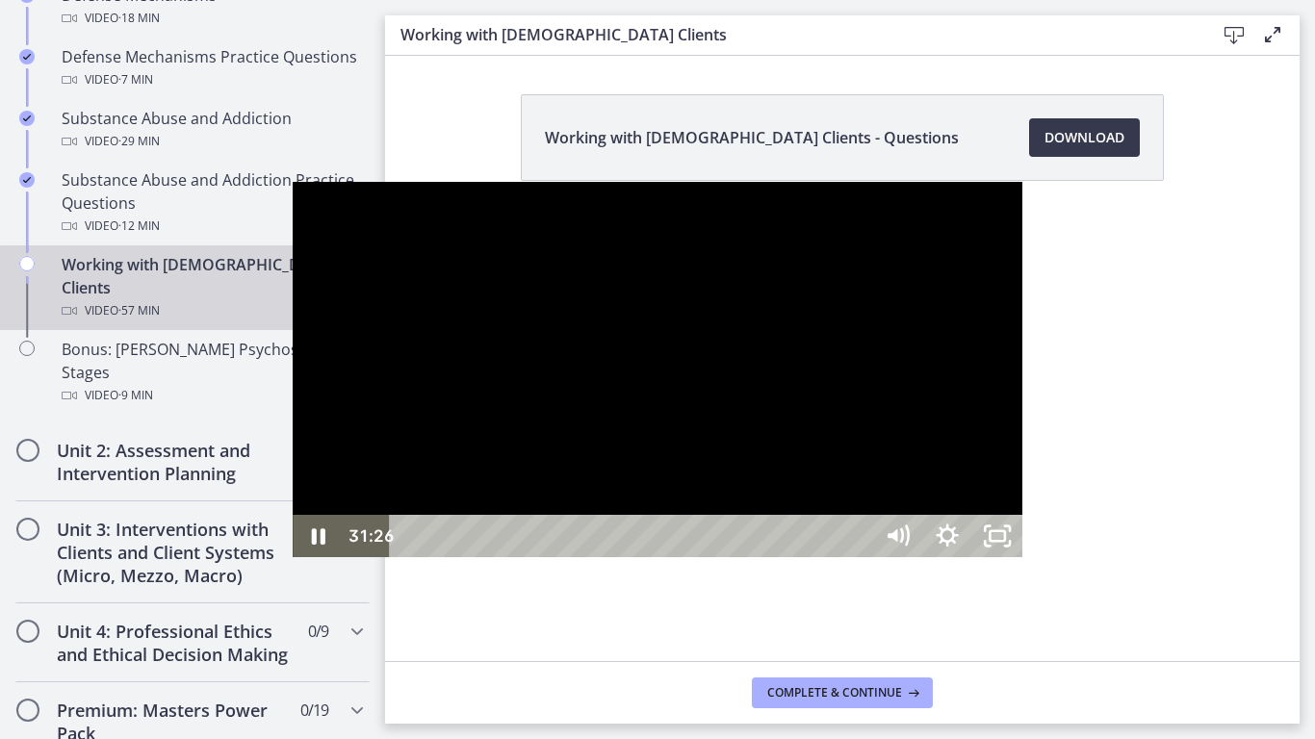
click at [755, 533] on div at bounding box center [657, 370] width 729 height 376
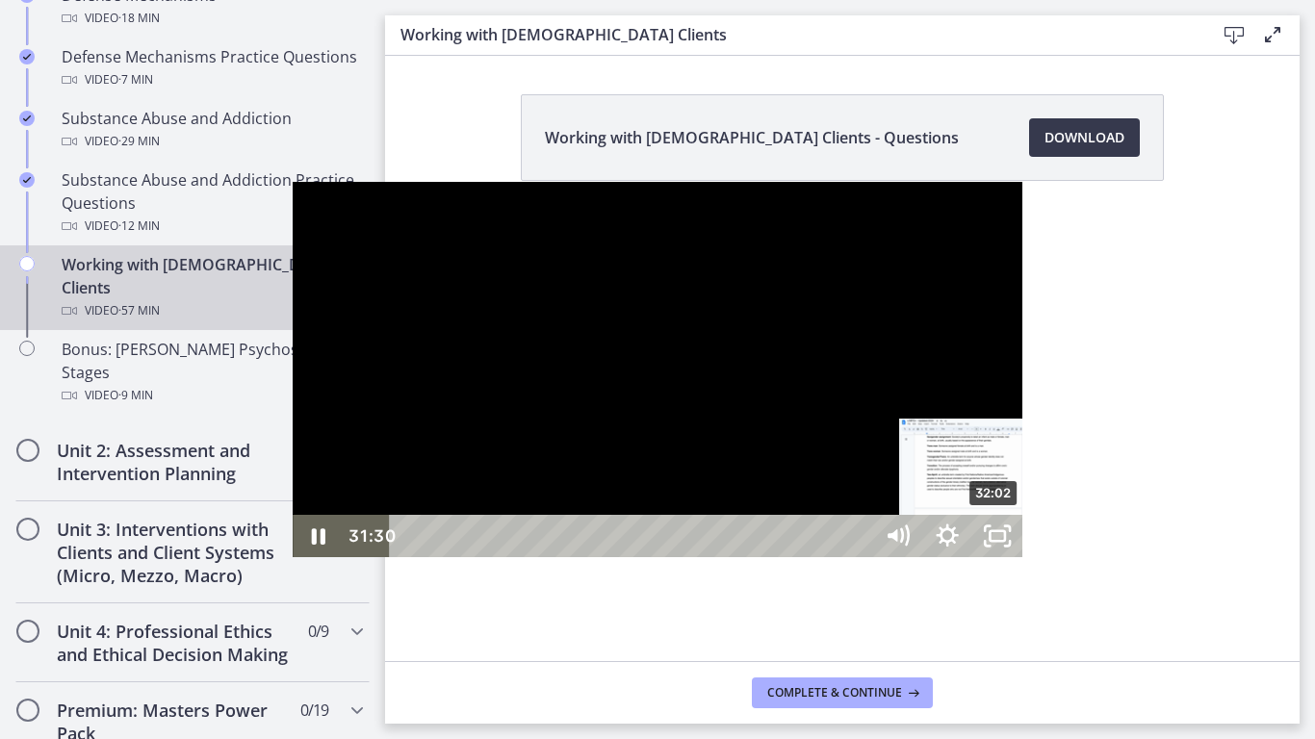
click at [703, 557] on div "32:02" at bounding box center [633, 536] width 452 height 42
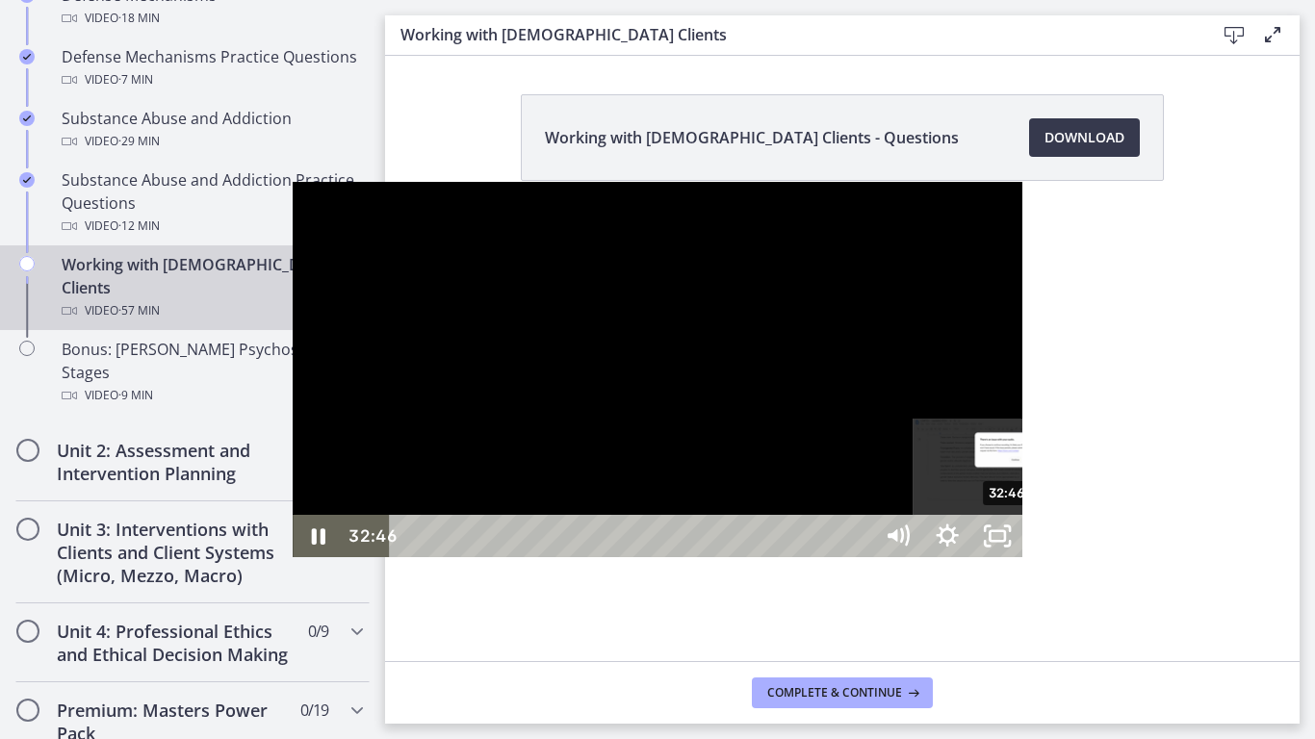
click at [717, 557] on div "32:46" at bounding box center [633, 536] width 452 height 42
click at [772, 351] on div at bounding box center [657, 370] width 729 height 376
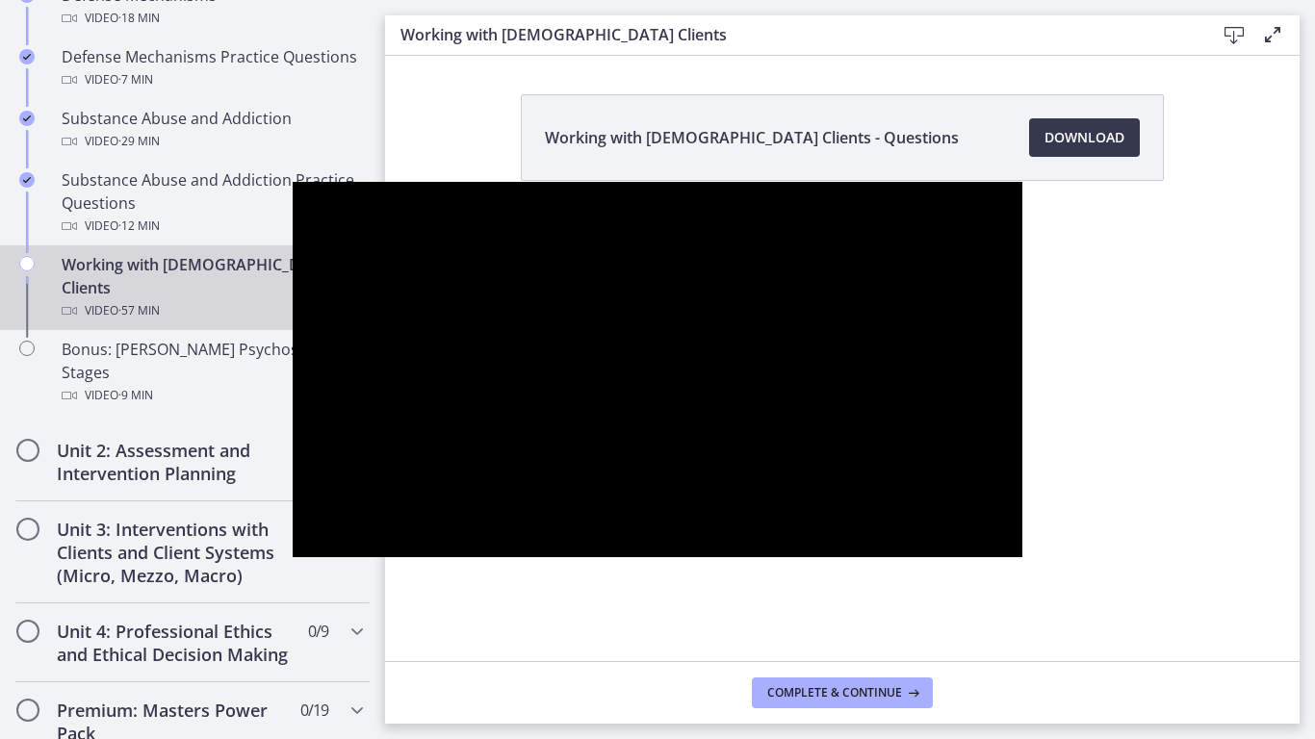
click at [783, 316] on div at bounding box center [657, 370] width 729 height 376
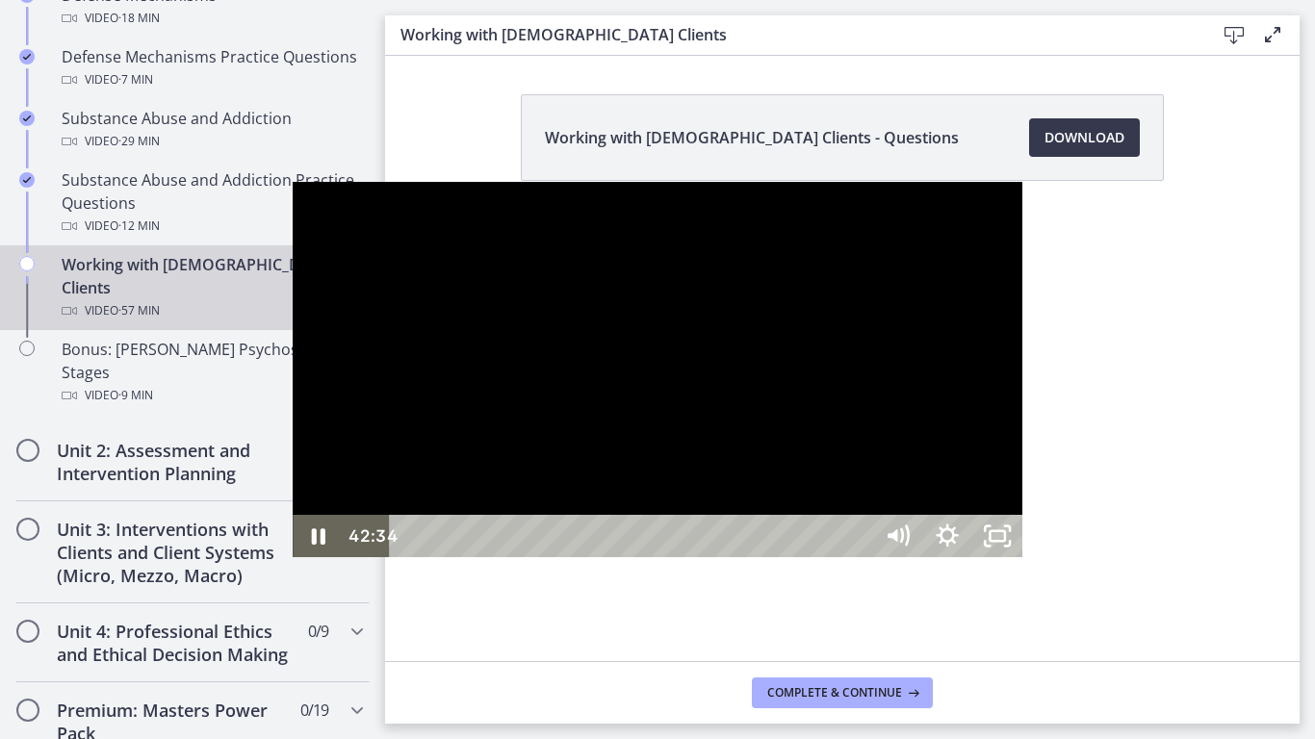
click at [1022, 307] on div at bounding box center [657, 370] width 729 height 376
click at [560, 419] on div at bounding box center [657, 370] width 729 height 376
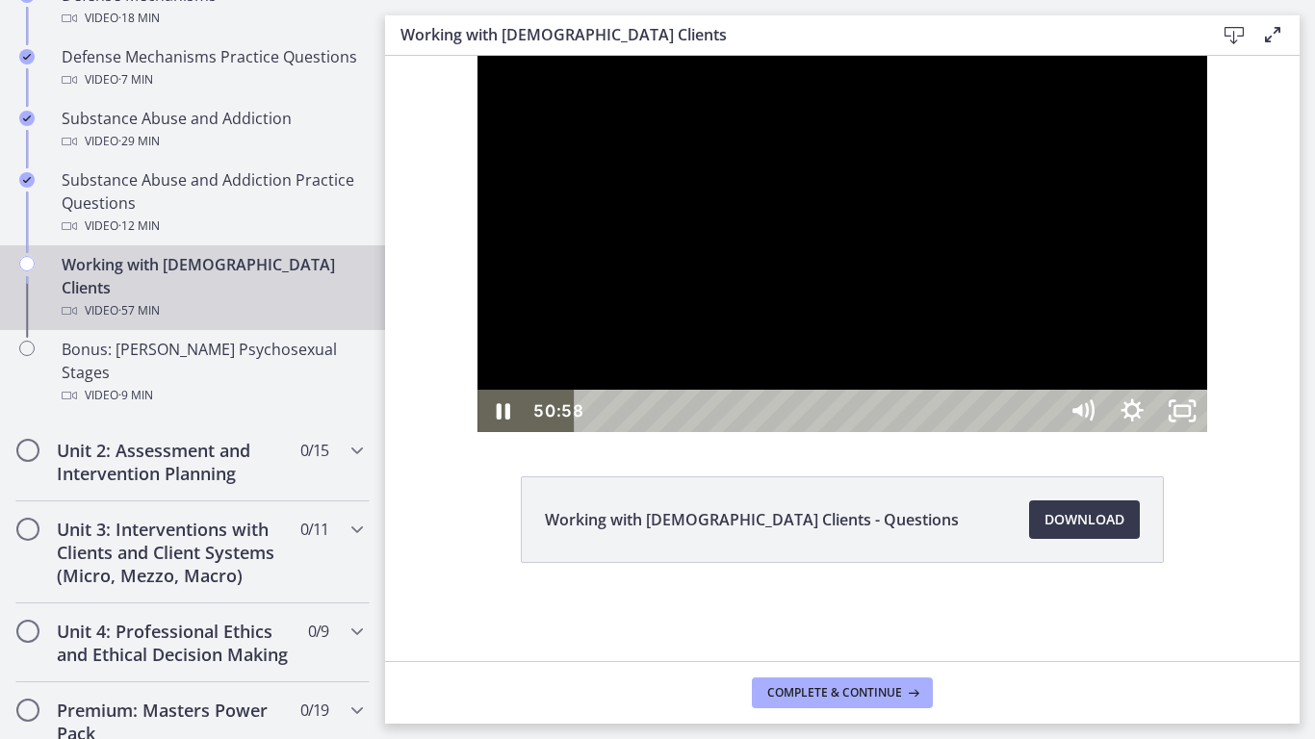
click at [903, 432] on div at bounding box center [841, 244] width 729 height 376
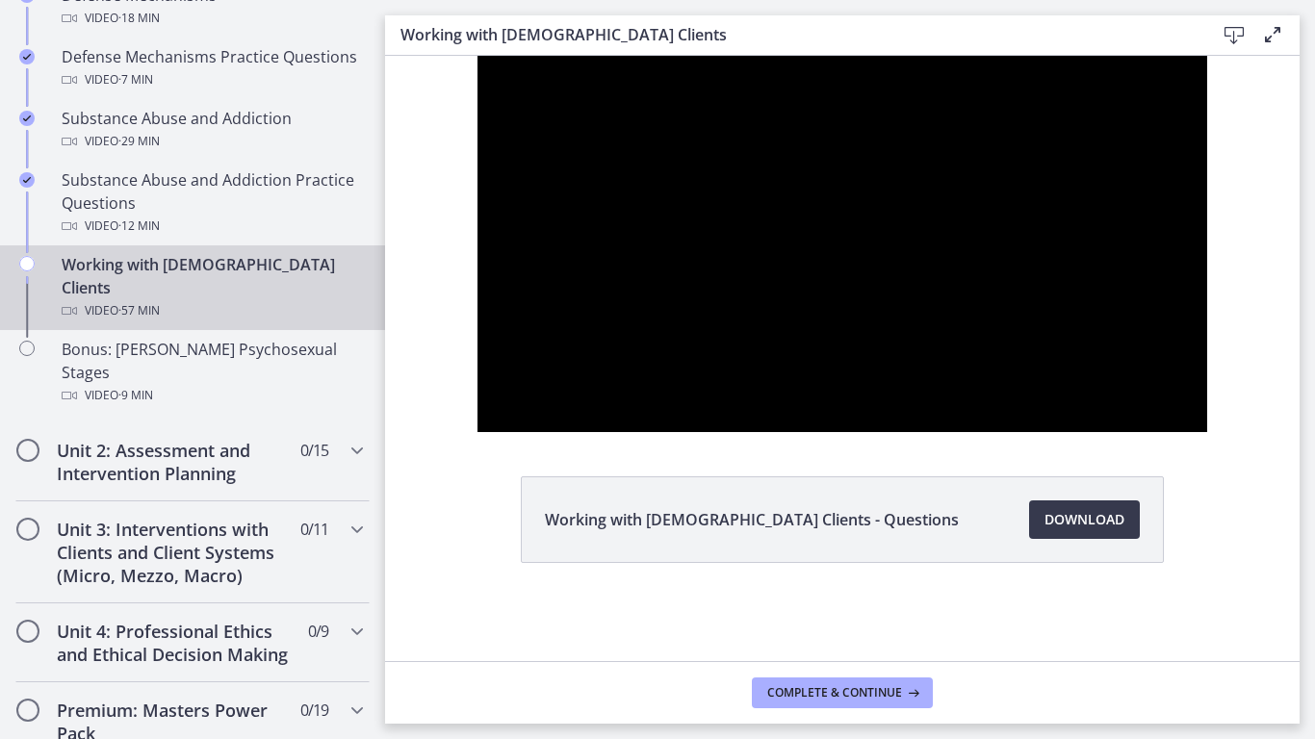
click at [974, 432] on div at bounding box center [841, 244] width 729 height 376
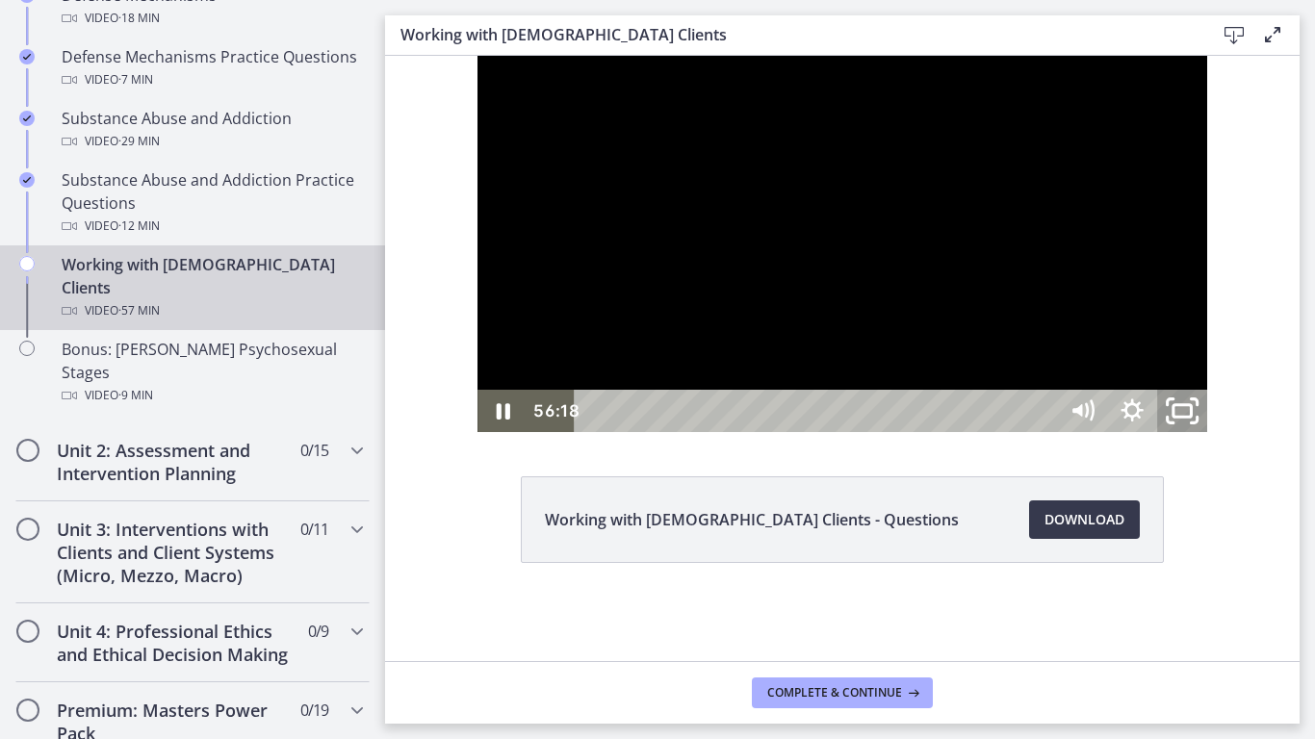
click at [1212, 437] on icon "Unfullscreen" at bounding box center [1182, 411] width 60 height 51
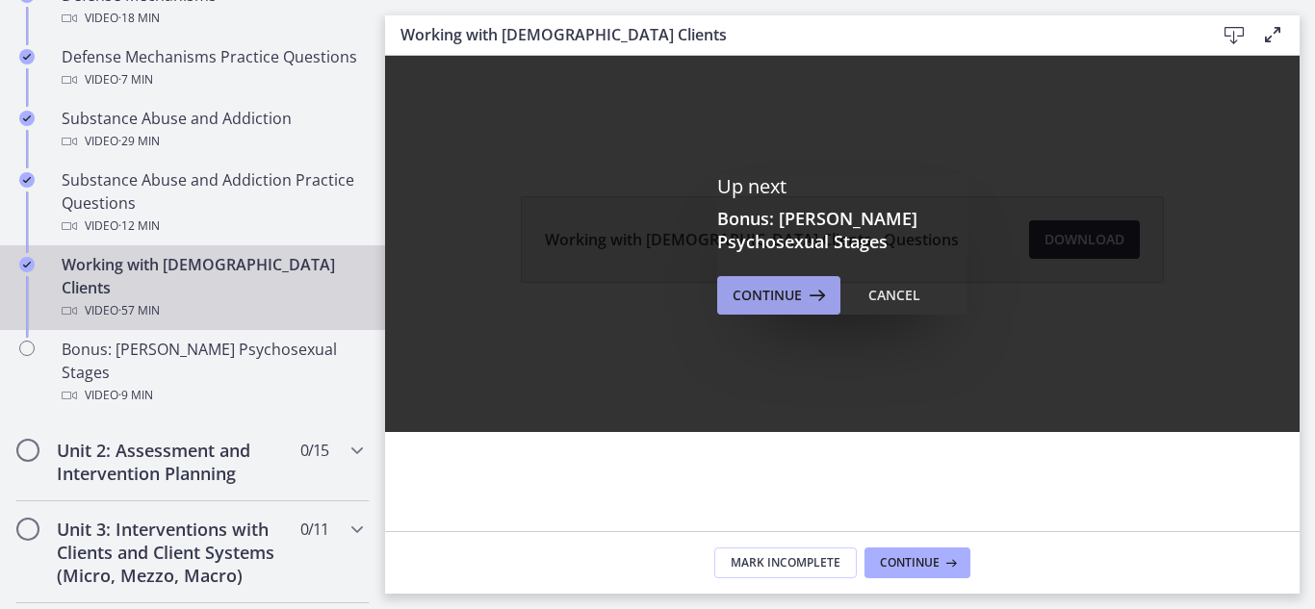
click at [778, 309] on button "Continue" at bounding box center [778, 295] width 123 height 38
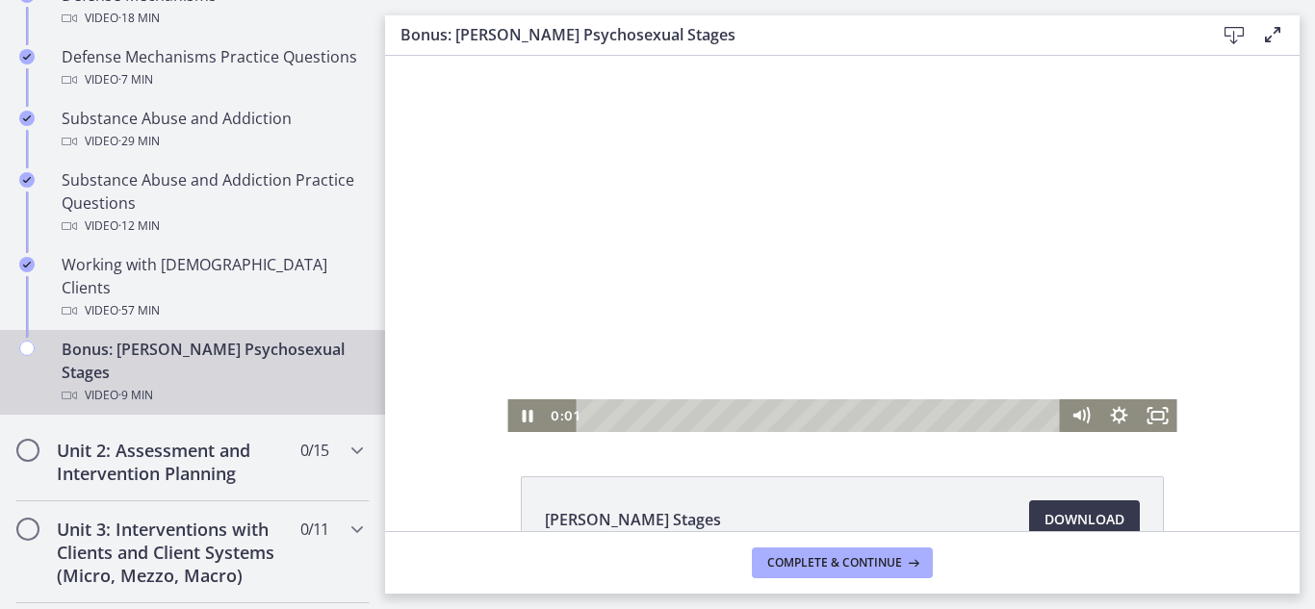
click at [644, 287] on div at bounding box center [841, 244] width 669 height 376
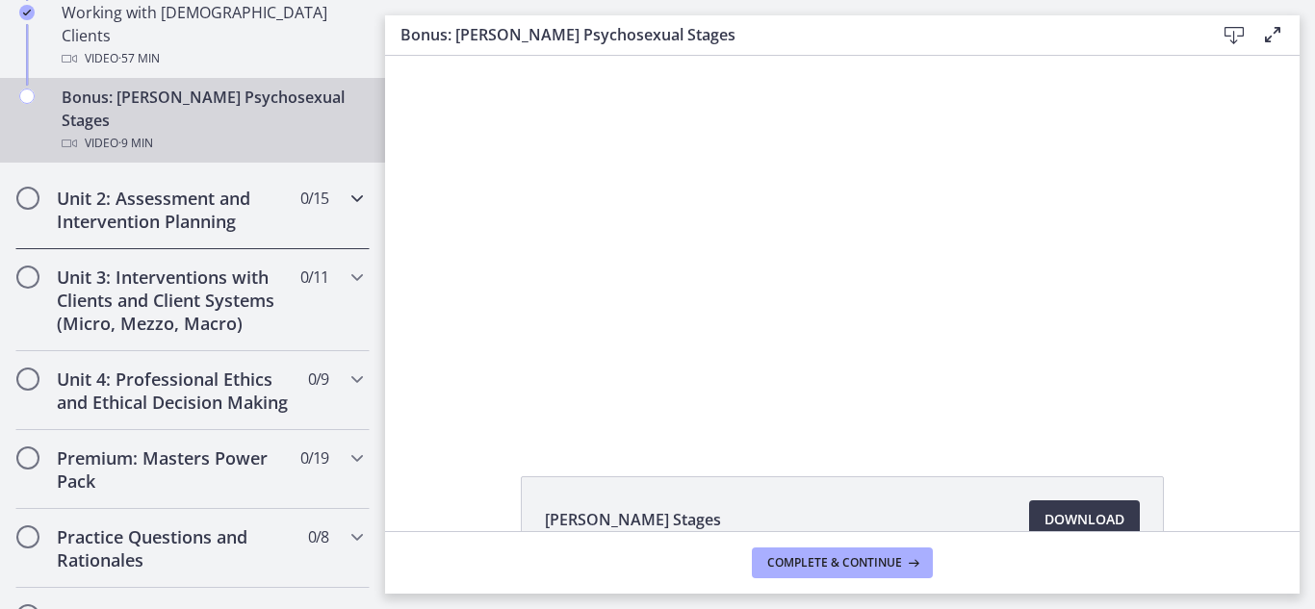
scroll to position [1481, 0]
click at [132, 446] on h2 "Premium: Masters Power Pack" at bounding box center [174, 469] width 235 height 46
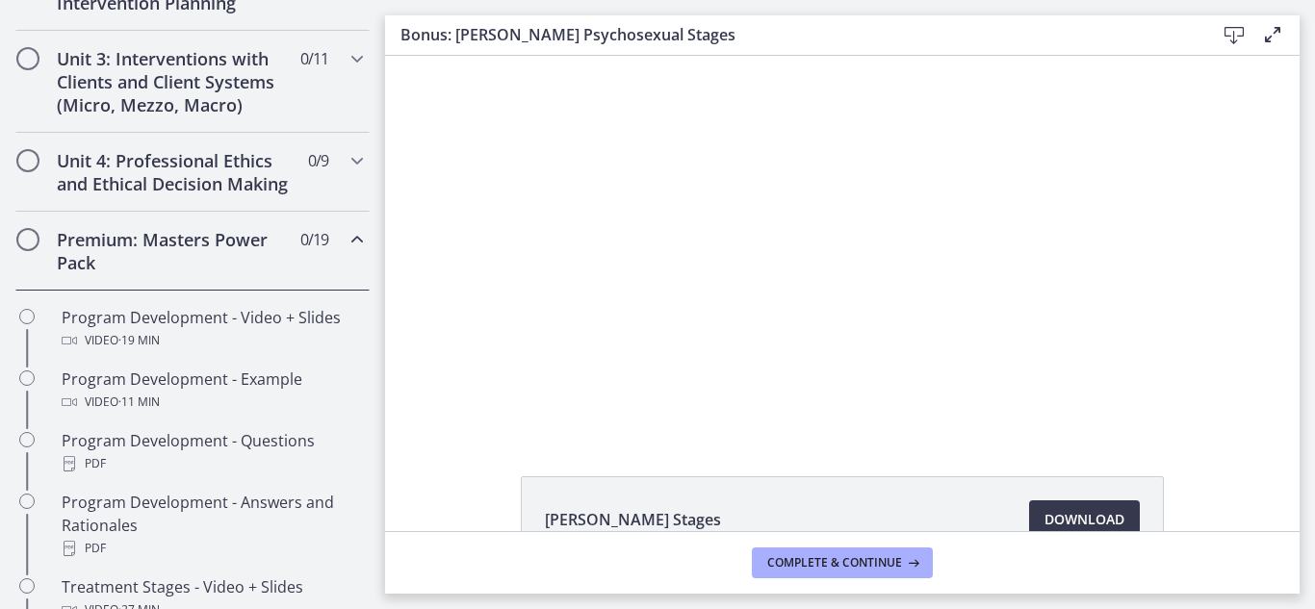
scroll to position [716, 0]
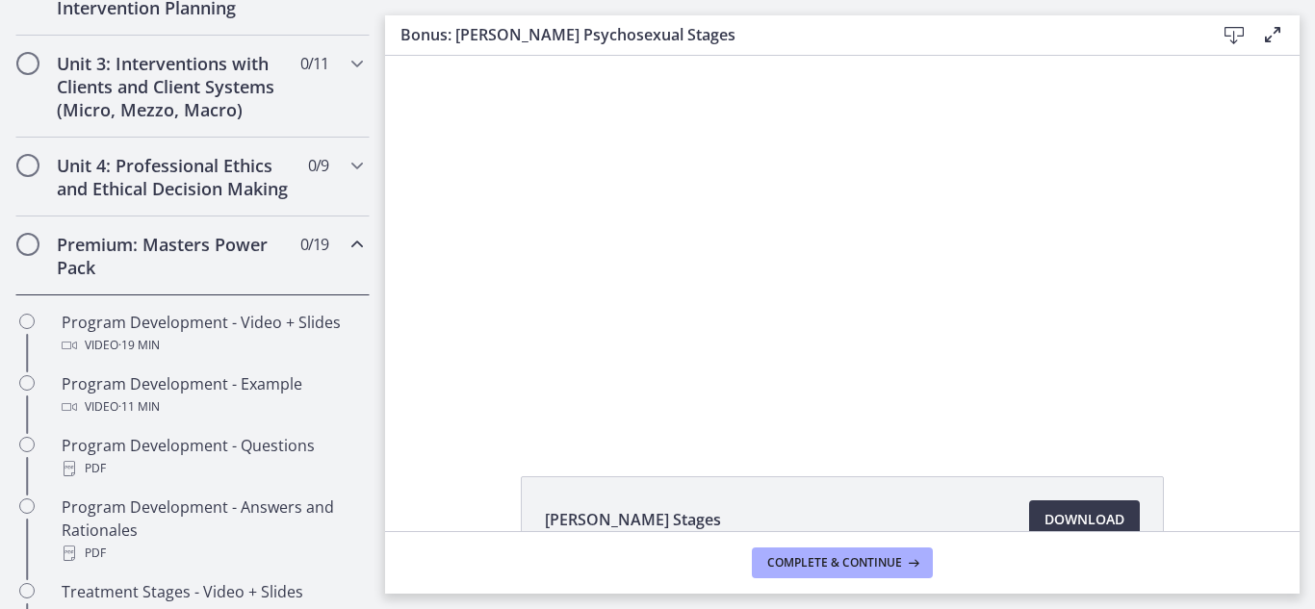
click at [188, 245] on h2 "Premium: Masters Power Pack" at bounding box center [174, 256] width 235 height 46
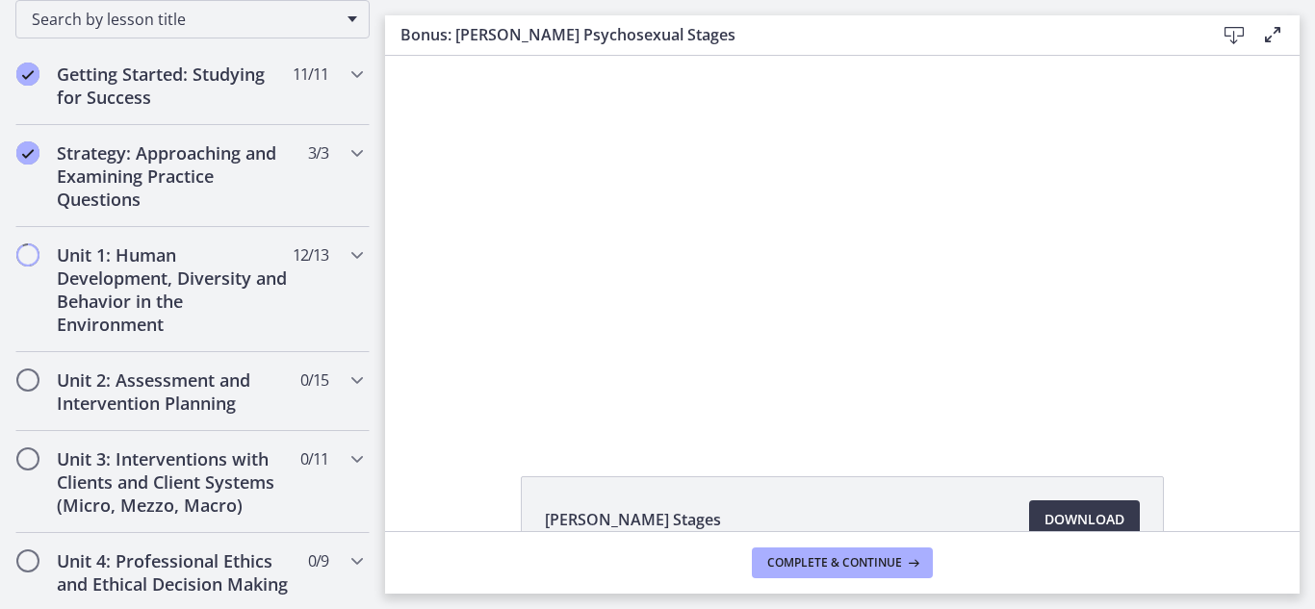
scroll to position [324, 0]
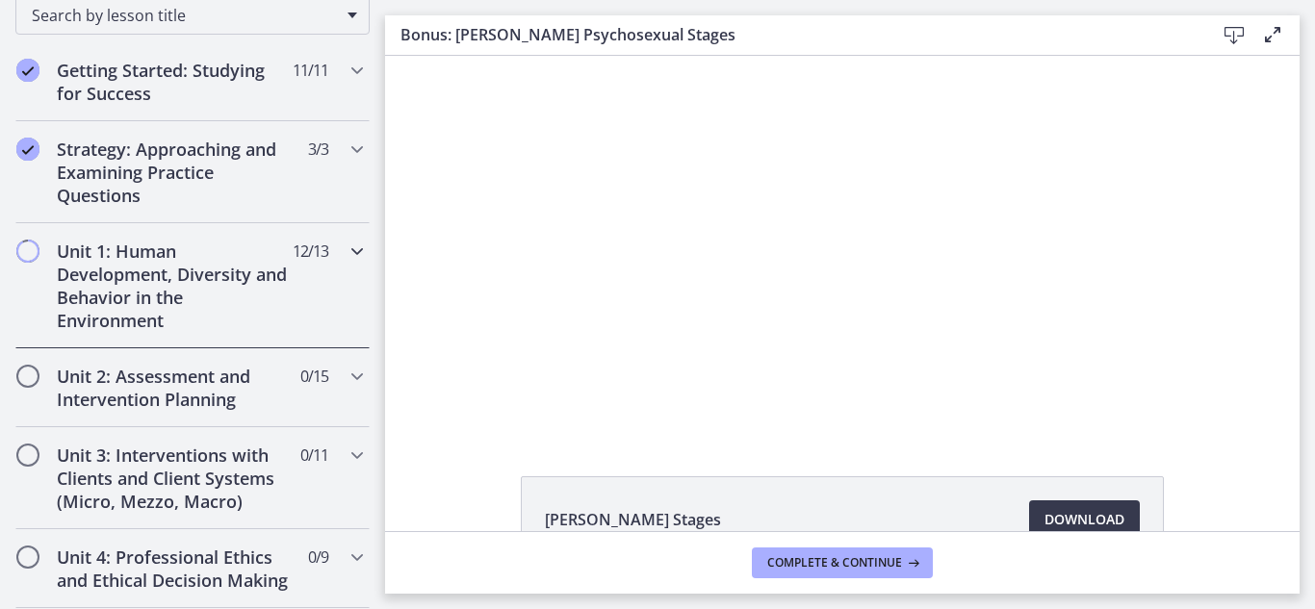
click at [154, 256] on h2 "Unit 1: Human Development, Diversity and Behavior in the Environment" at bounding box center [174, 286] width 235 height 92
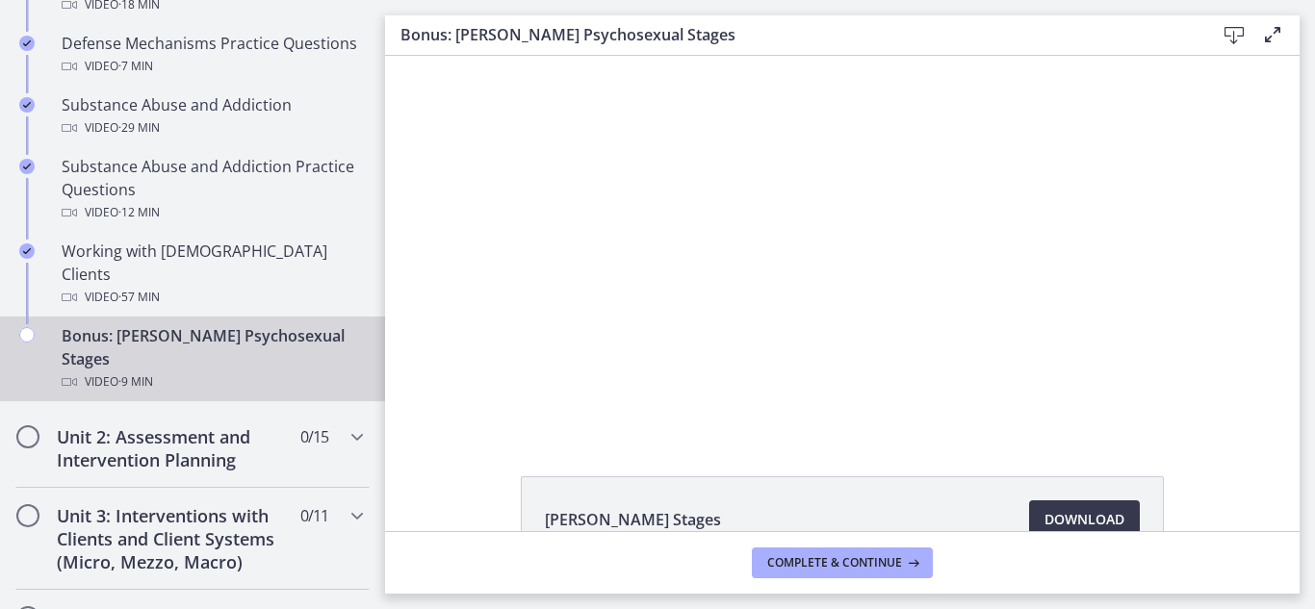
scroll to position [1243, 0]
